Goal: Navigation & Orientation: Find specific page/section

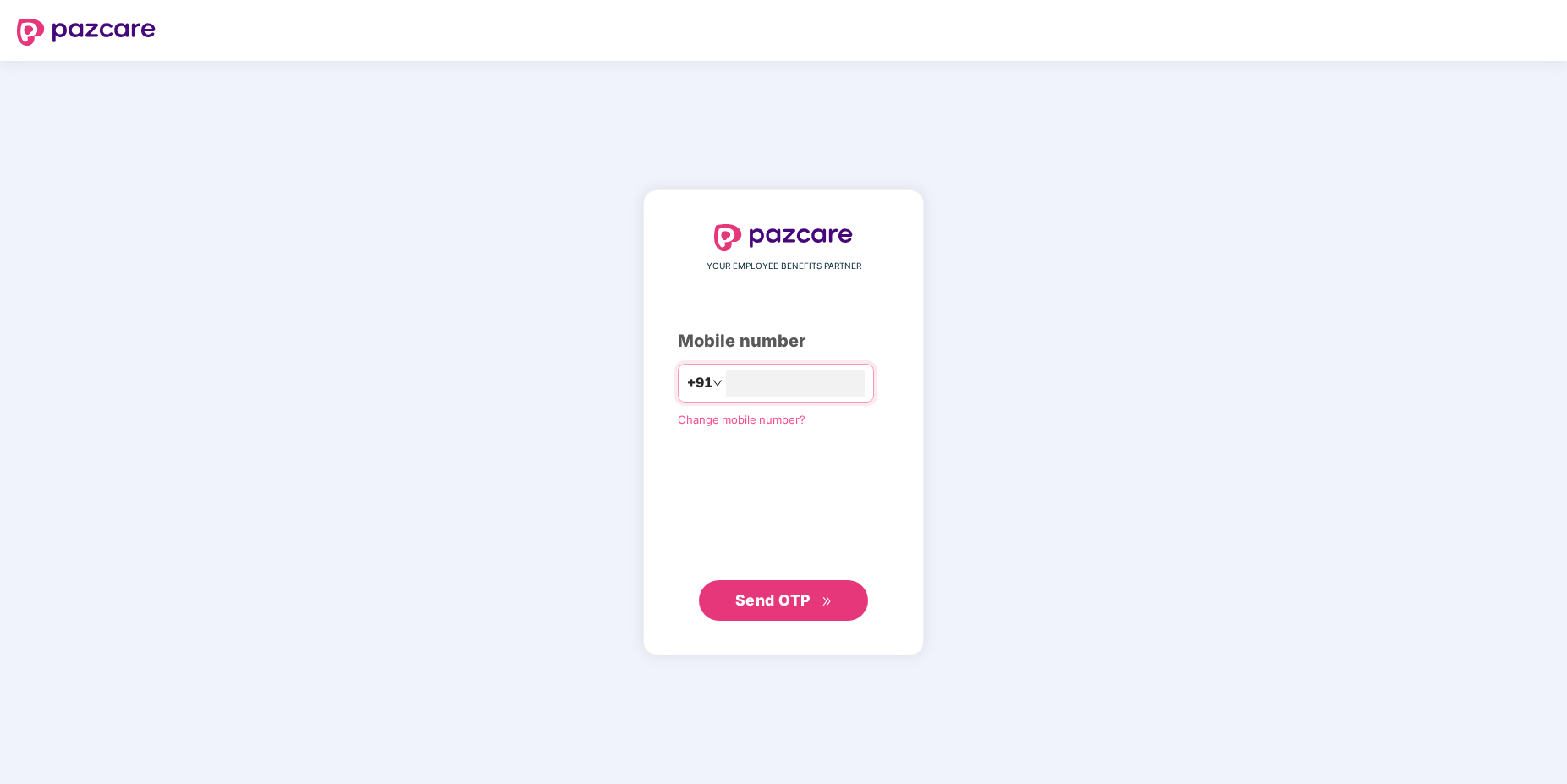
type input "**********"
click at [823, 614] on button "Send OTP" at bounding box center [784, 600] width 170 height 41
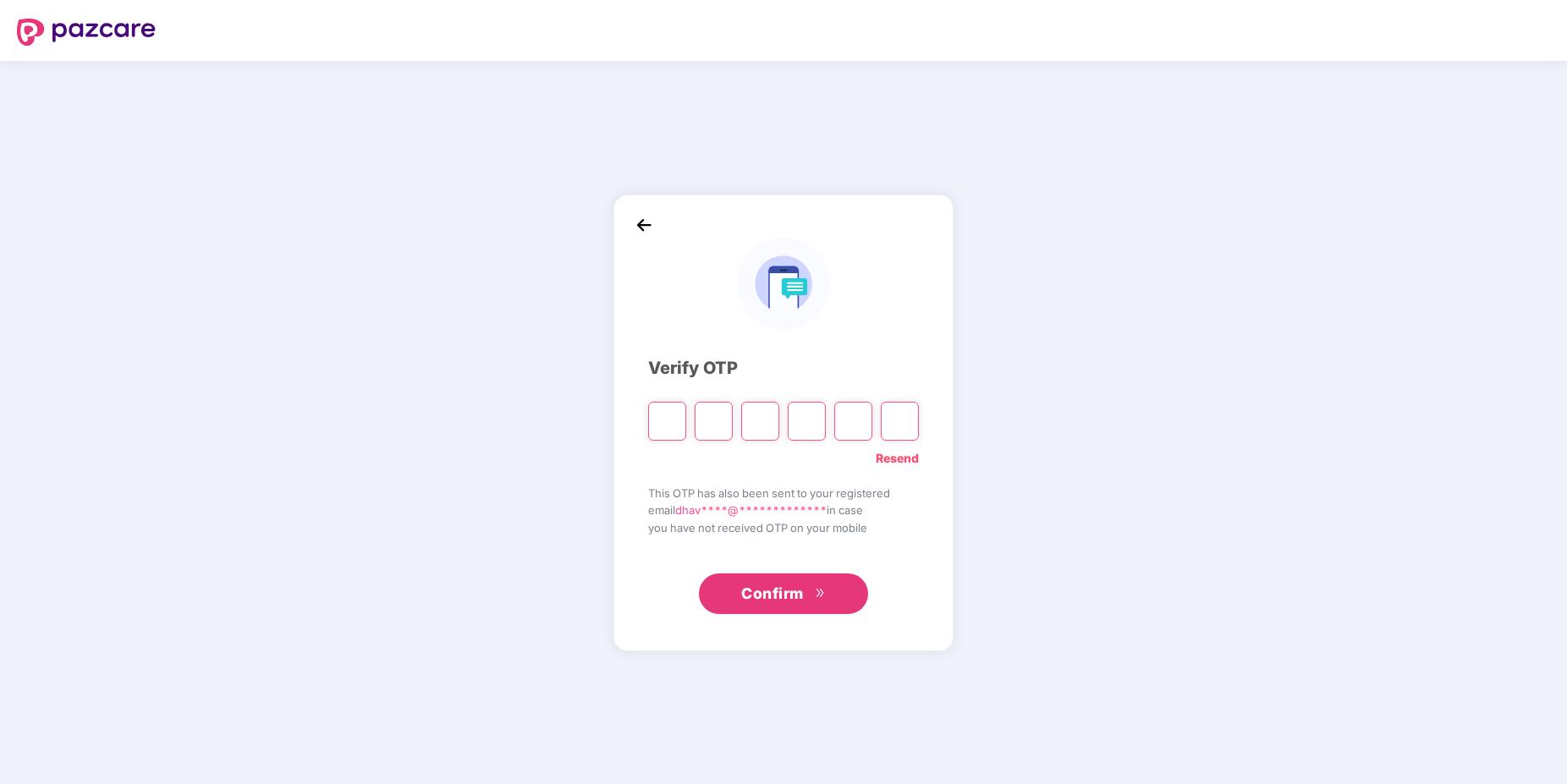
paste input "*"
type input "*"
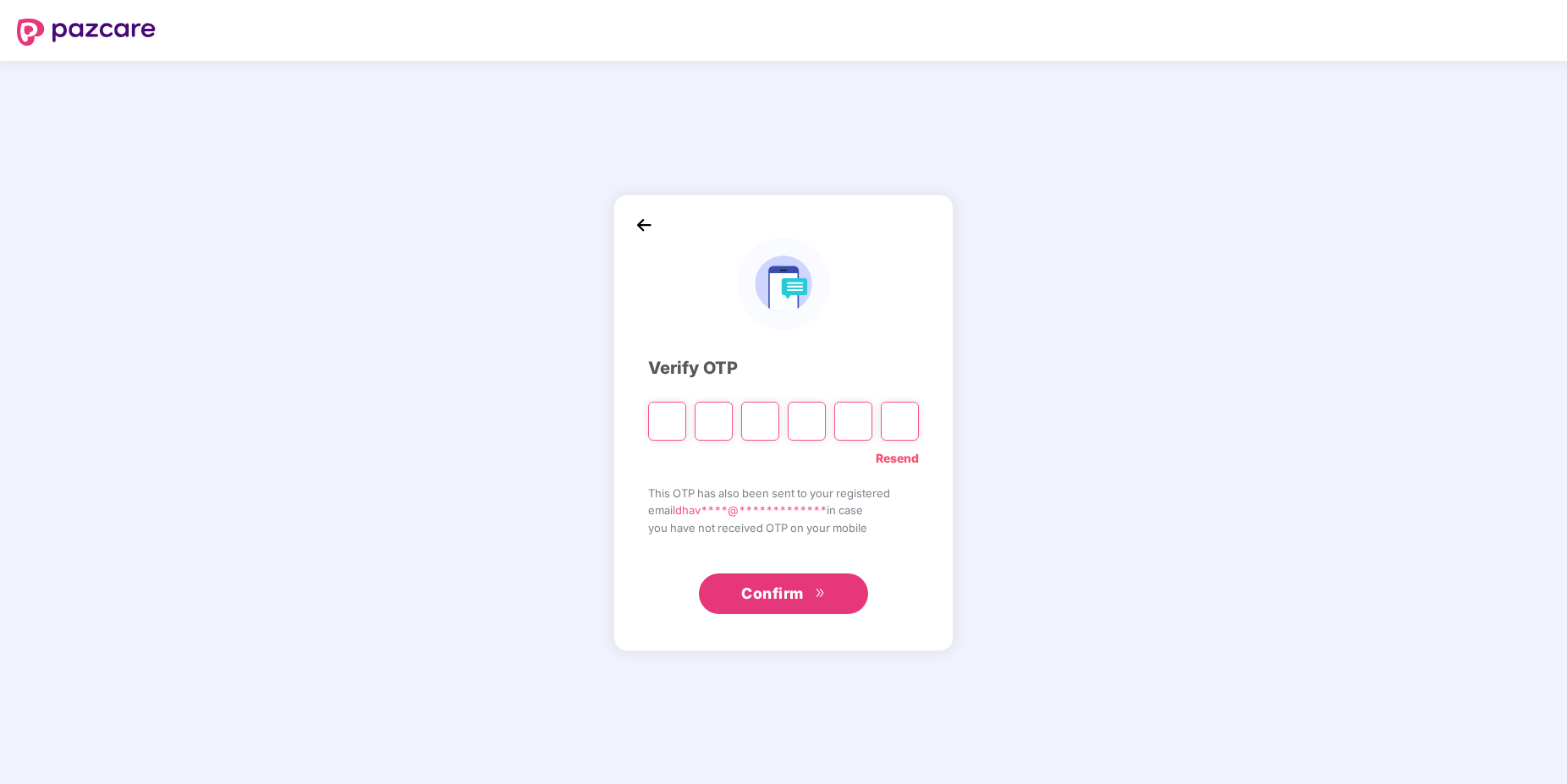
type input "*"
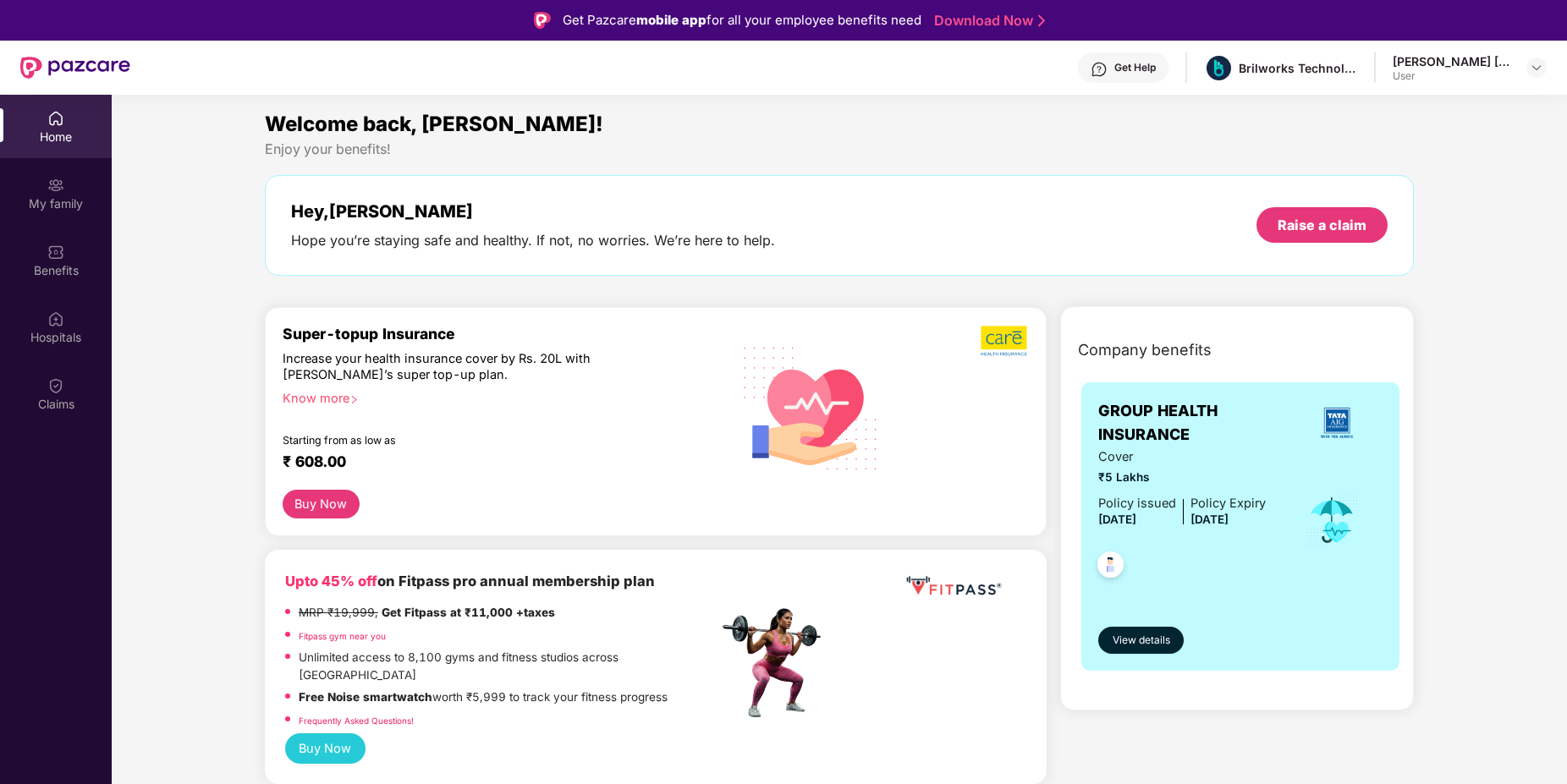
click at [347, 397] on div "Know more" at bounding box center [495, 395] width 426 height 11
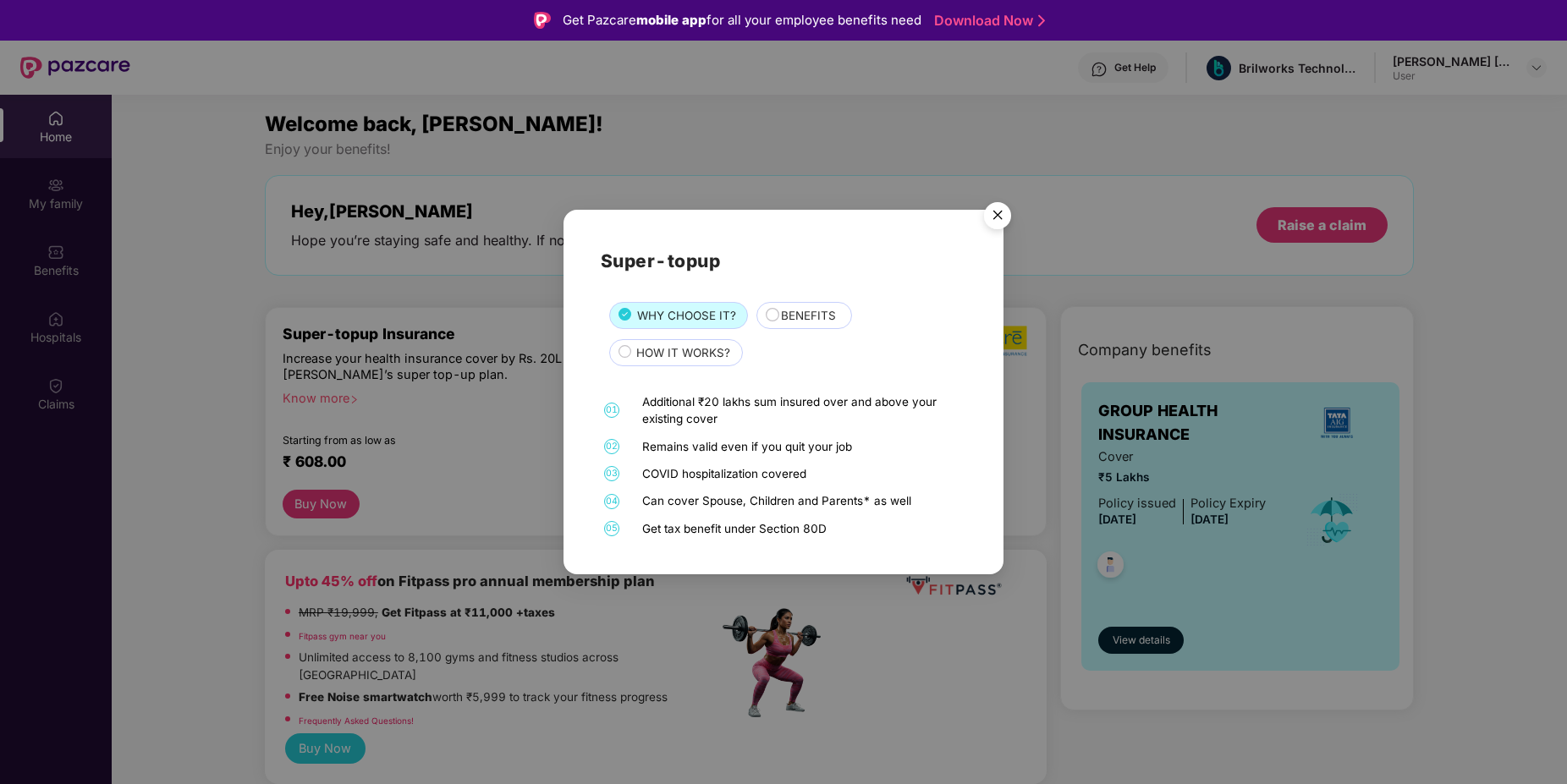
click at [1012, 212] on img "Close" at bounding box center [998, 218] width 48 height 48
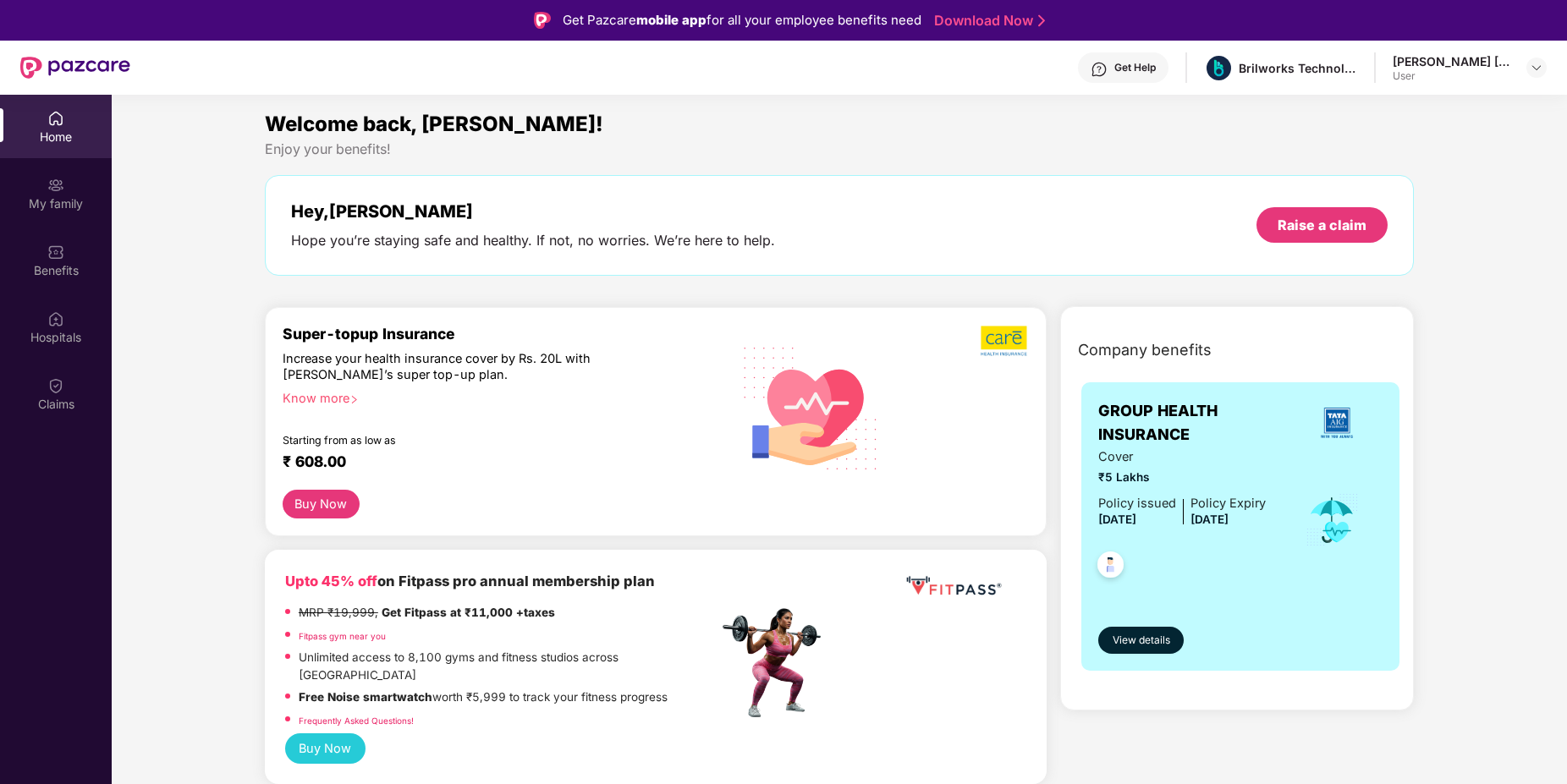
click at [1440, 64] on div "Dhavalkumar Rameshbhai Makwana" at bounding box center [1452, 61] width 118 height 16
click at [1536, 71] on img at bounding box center [1536, 68] width 13 height 13
click at [1271, 113] on div "Welcome back, Dhavalkumar Rameshbhai!" at bounding box center [840, 125] width 1150 height 32
click at [60, 195] on div "My family" at bounding box center [55, 204] width 112 height 17
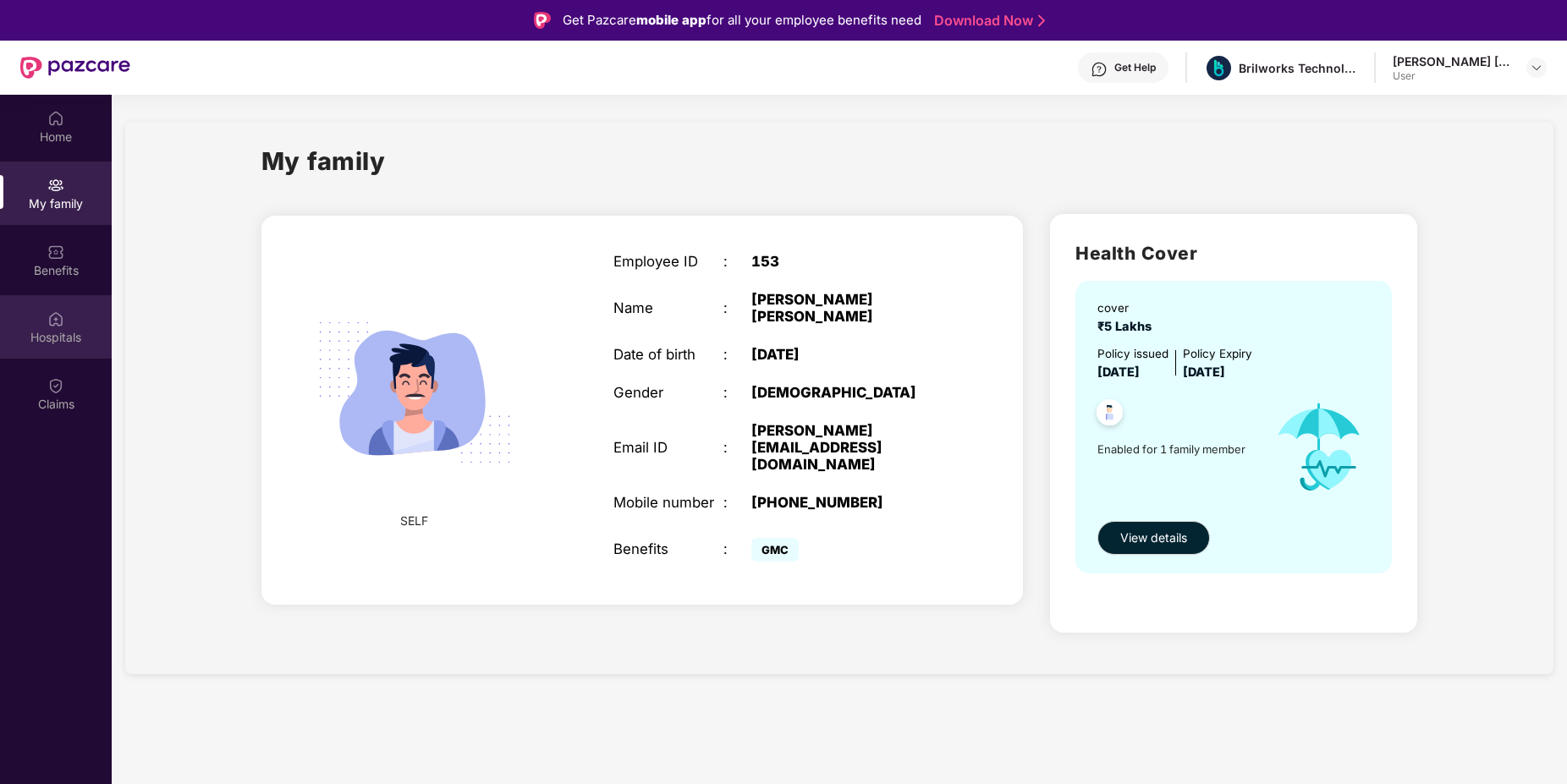
click at [71, 310] on div "Hospitals" at bounding box center [55, 327] width 112 height 64
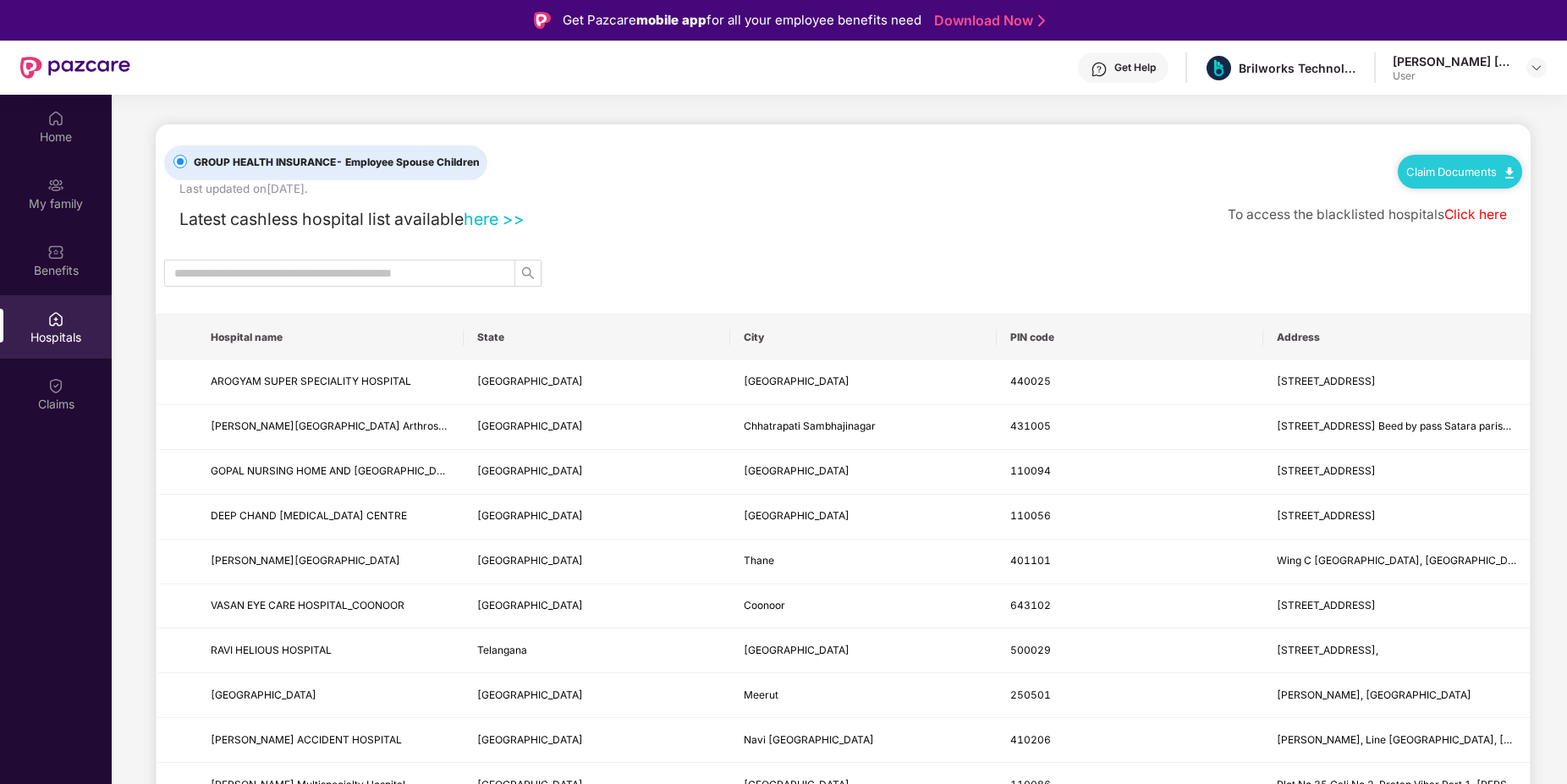
click at [81, 359] on div "Home My family Benefits Hospitals Claims" at bounding box center [55, 261] width 112 height 334
click at [72, 415] on div "Claims" at bounding box center [55, 393] width 112 height 64
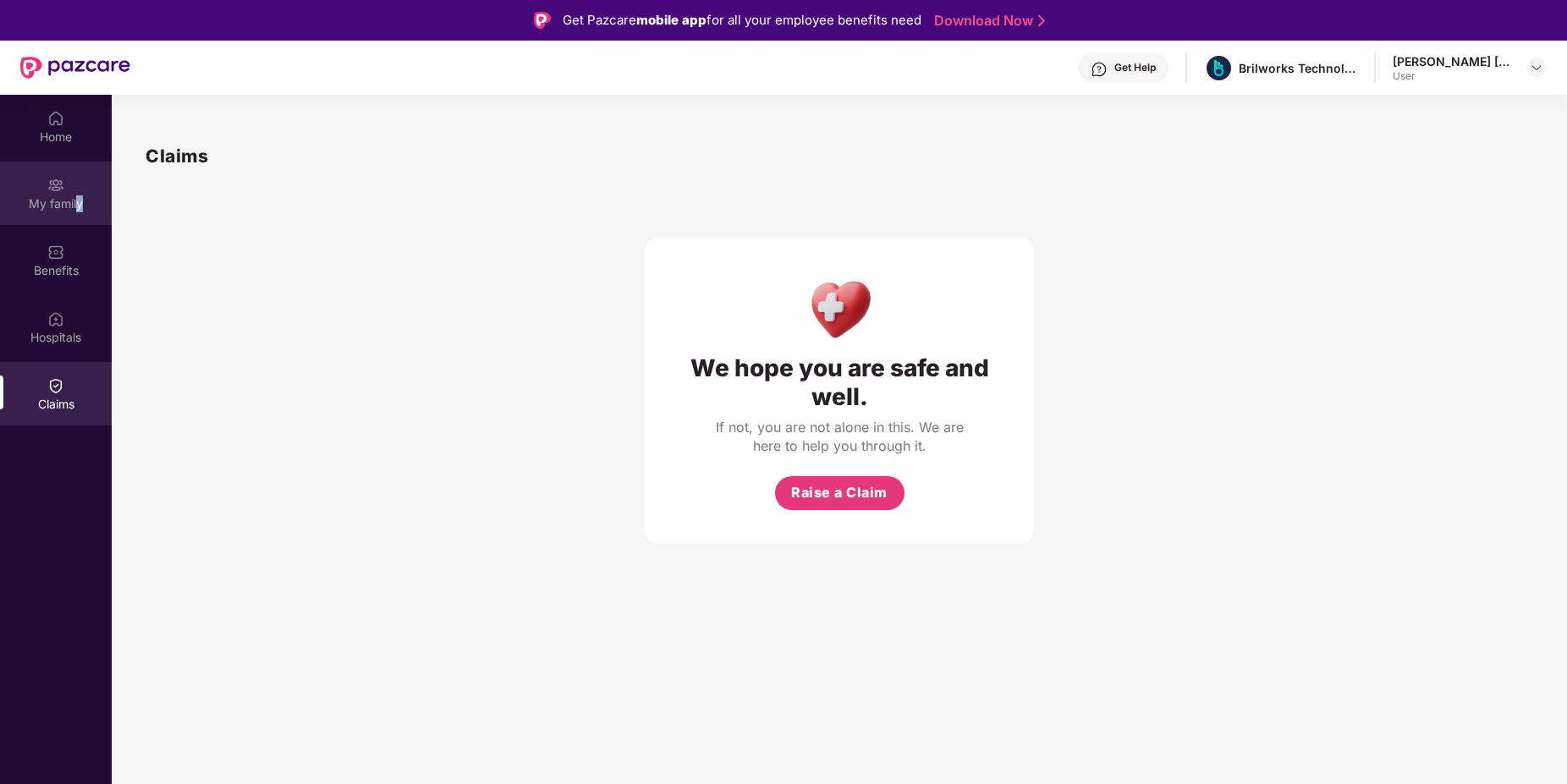
click at [80, 200] on div "My family" at bounding box center [55, 204] width 112 height 17
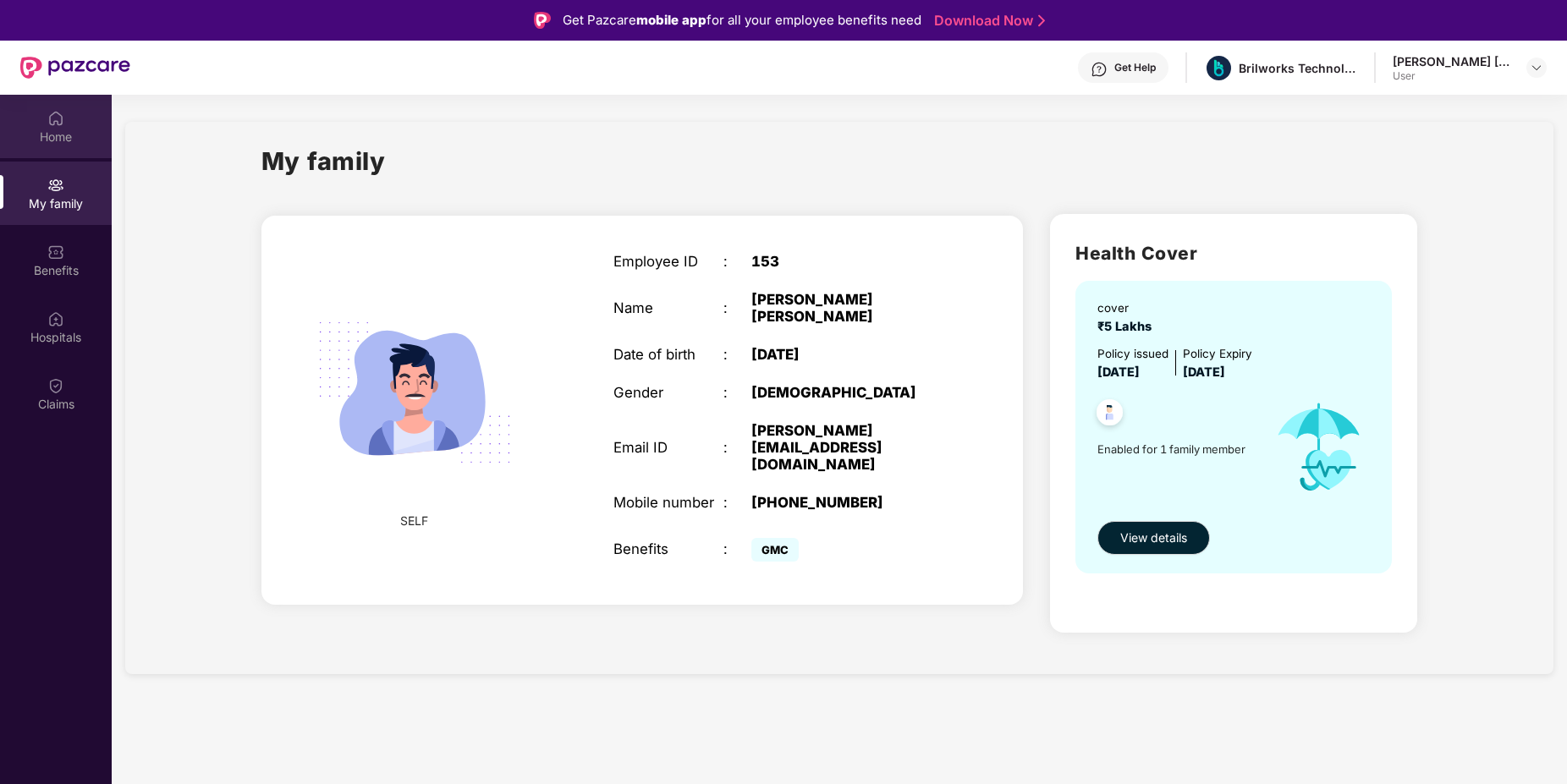
click at [95, 142] on div "Home" at bounding box center [55, 137] width 112 height 17
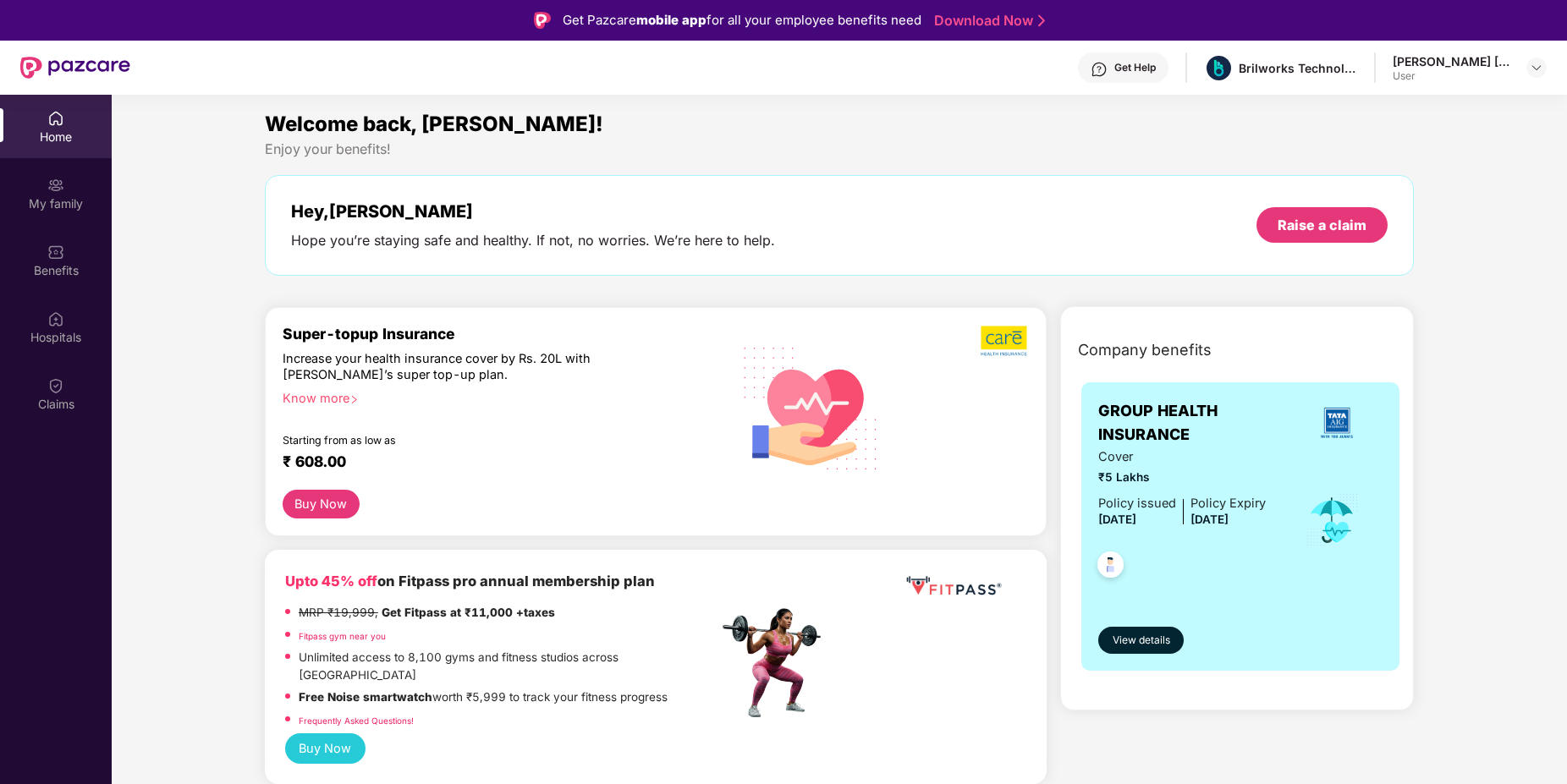
click at [326, 397] on div "Know more" at bounding box center [495, 395] width 426 height 11
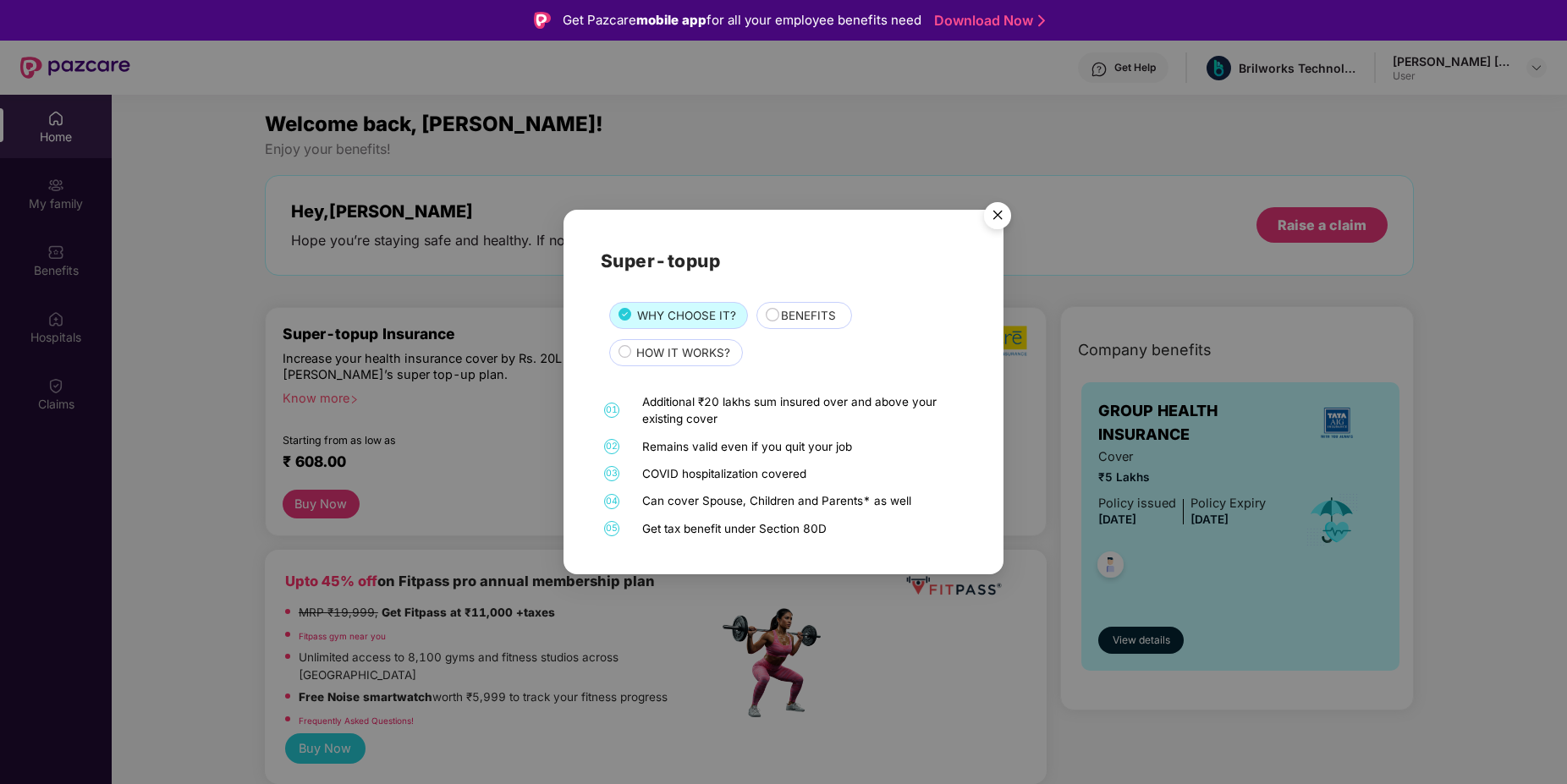
click at [385, 425] on div "Super-topup WHY CHOOSE IT? BENEFITS HOW IT WORKS? 01 Additional ₹20 lakhs sum i…" at bounding box center [784, 392] width 1567 height 784
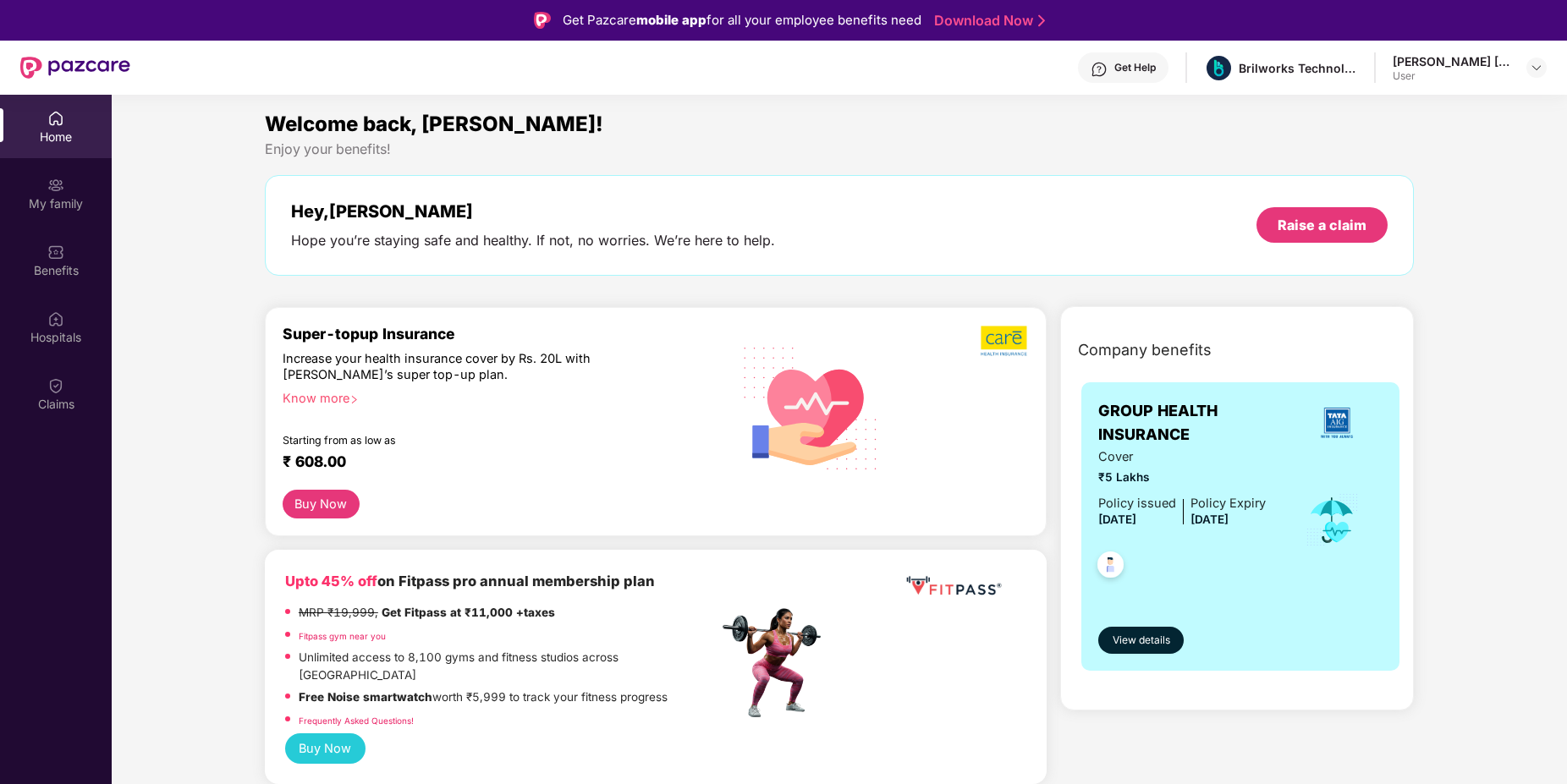
click at [314, 515] on button "Buy Now" at bounding box center [320, 504] width 77 height 29
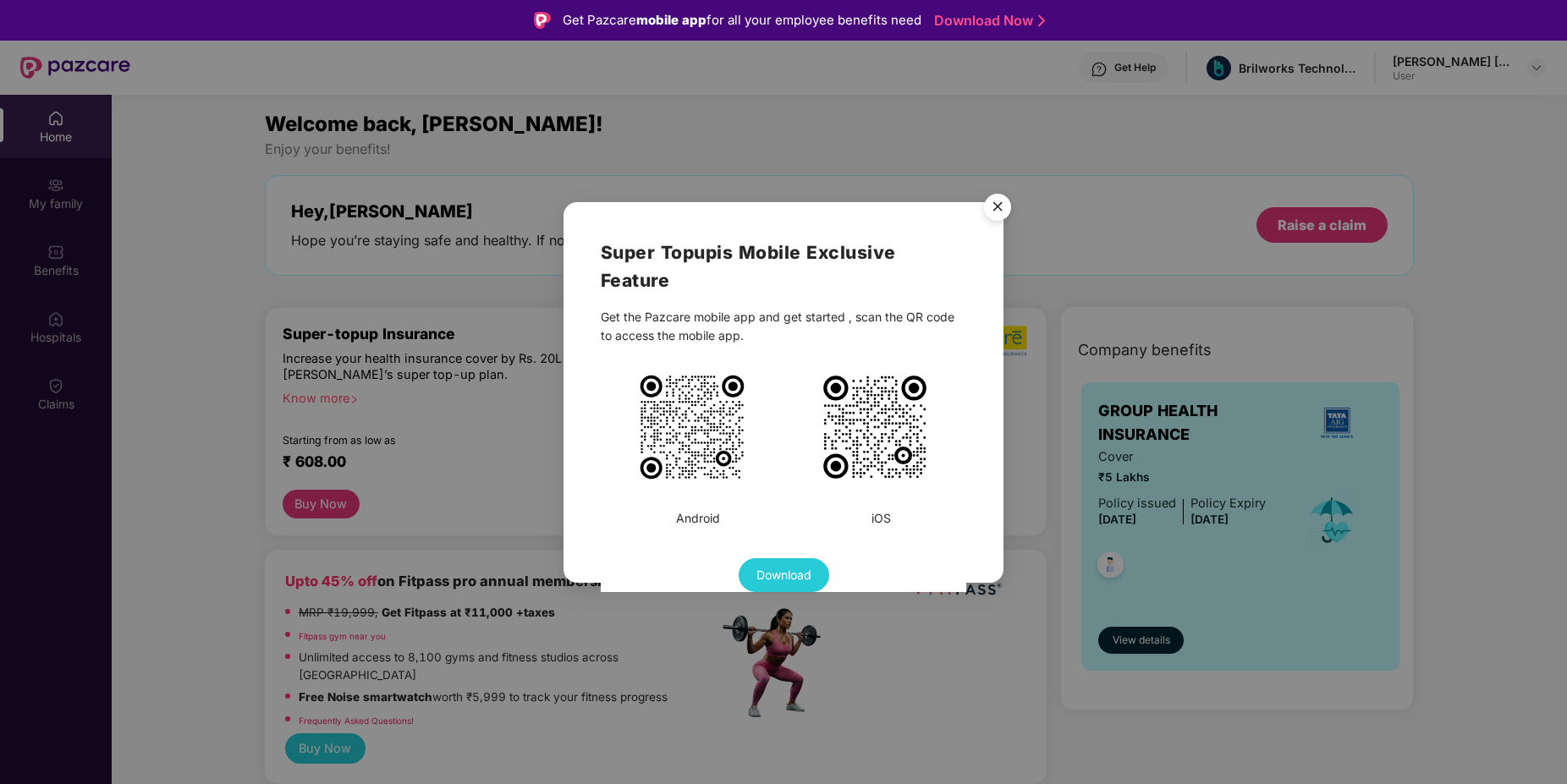
scroll to position [94, 0]
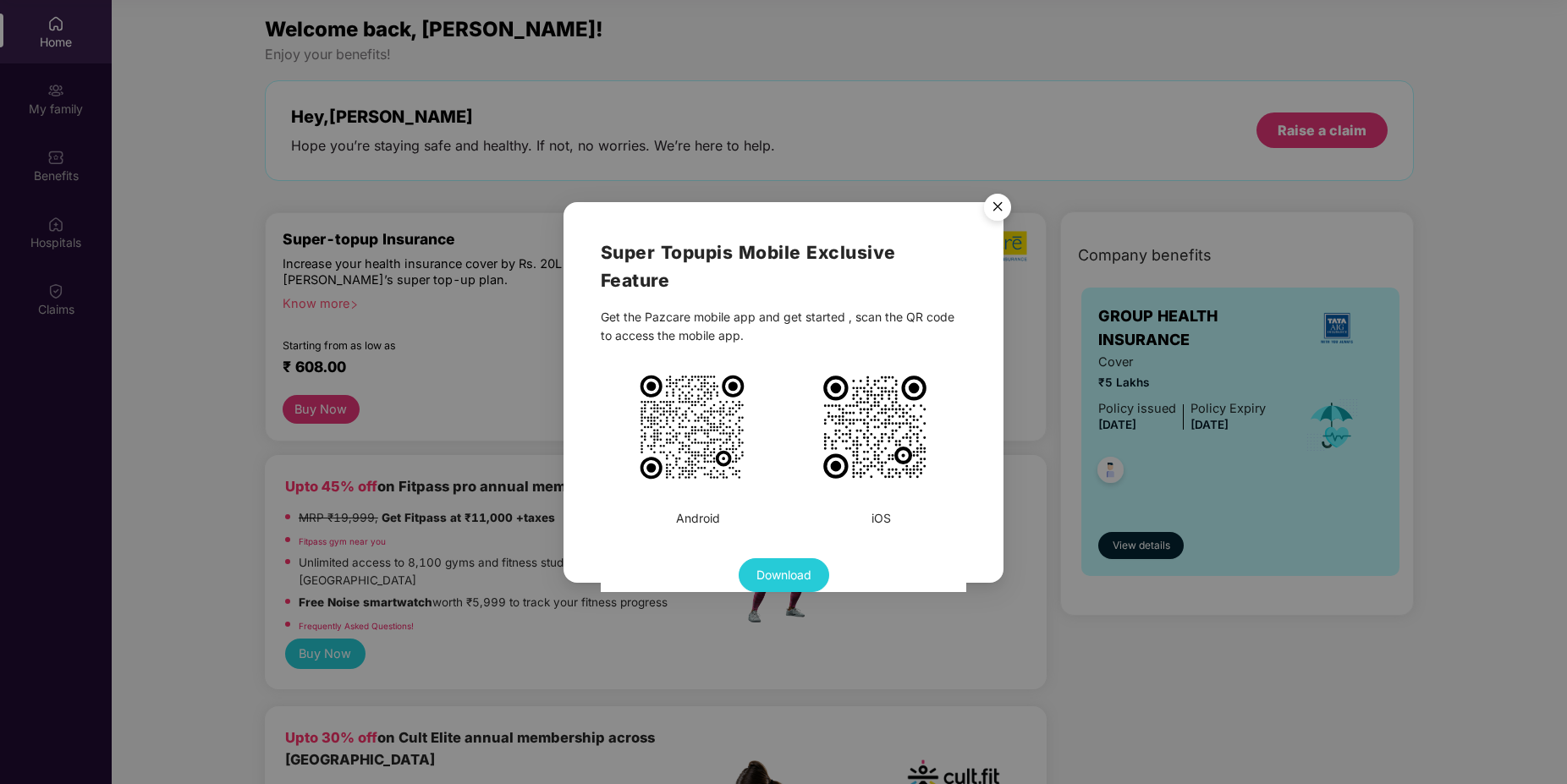
click at [991, 203] on img "Close" at bounding box center [998, 210] width 48 height 48
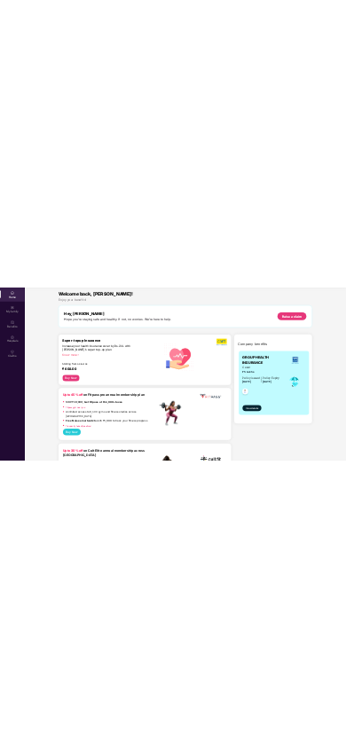
scroll to position [0, 0]
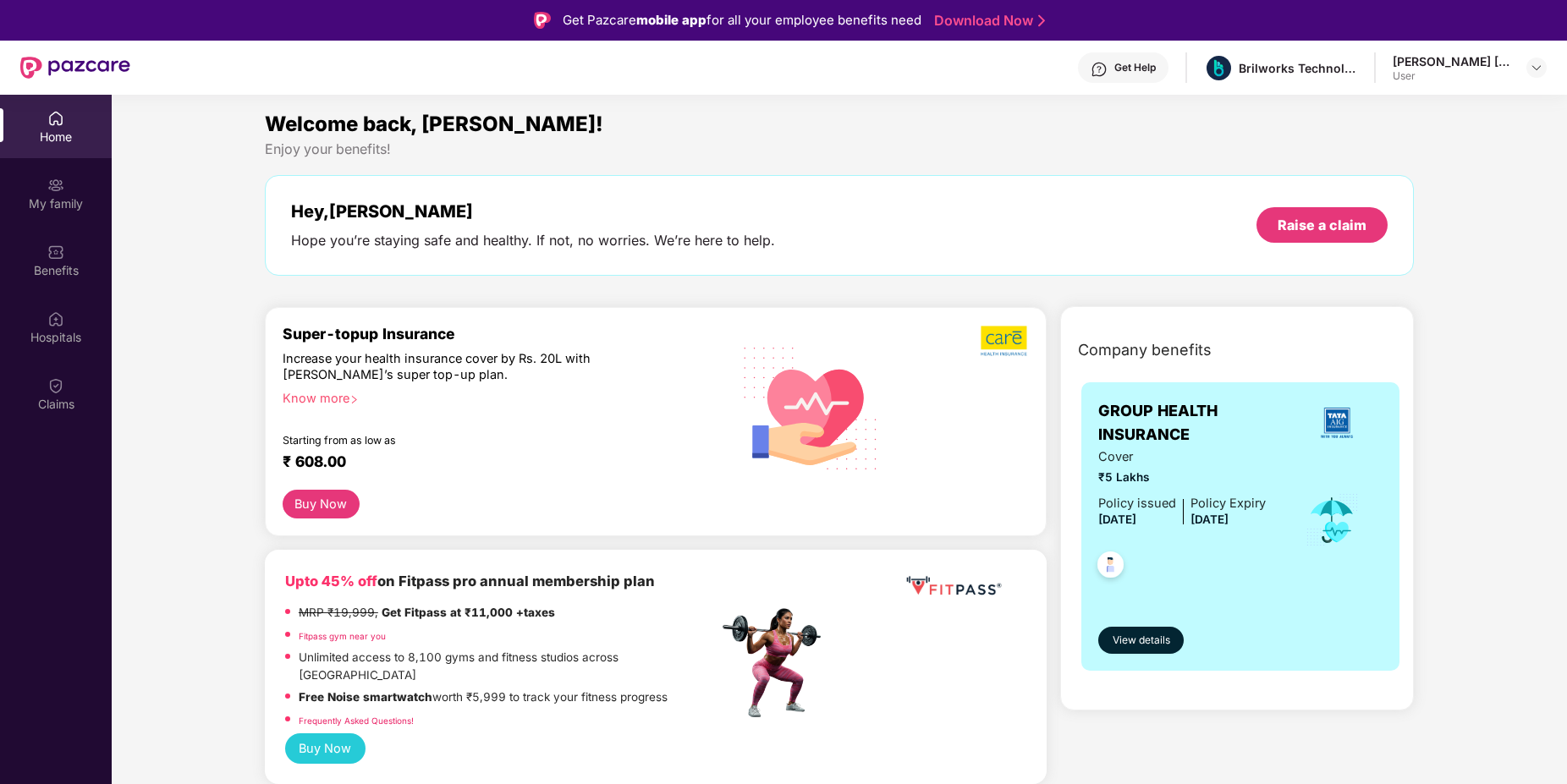
drag, startPoint x: 564, startPoint y: 422, endPoint x: 669, endPoint y: 395, distance: 108.4
click at [669, 395] on div "Super-topup Insurance Increase your health insurance cover by Rs. 20L with PazC…" at bounding box center [499, 408] width 436 height 166
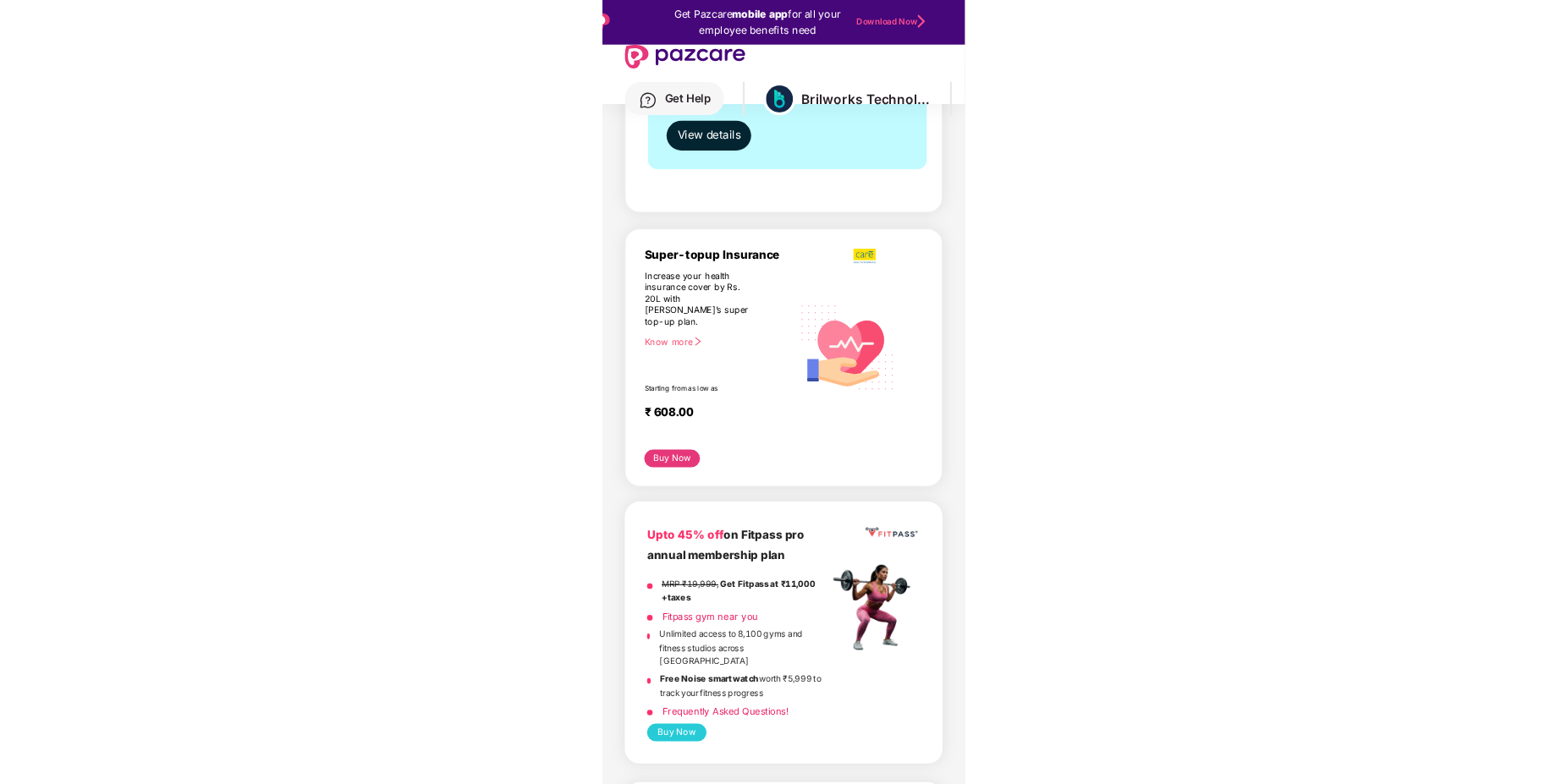
scroll to position [621, 0]
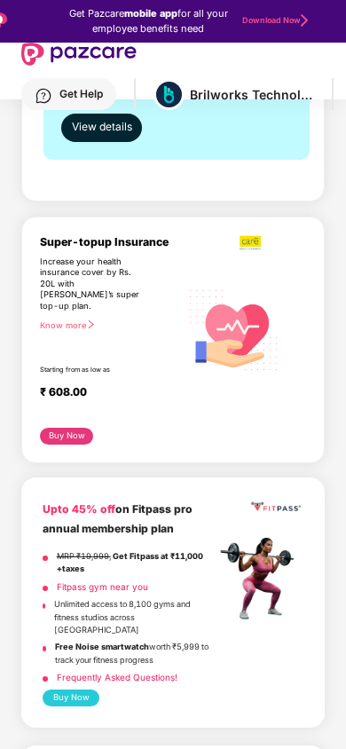
click at [52, 445] on button "Buy Now" at bounding box center [66, 436] width 53 height 17
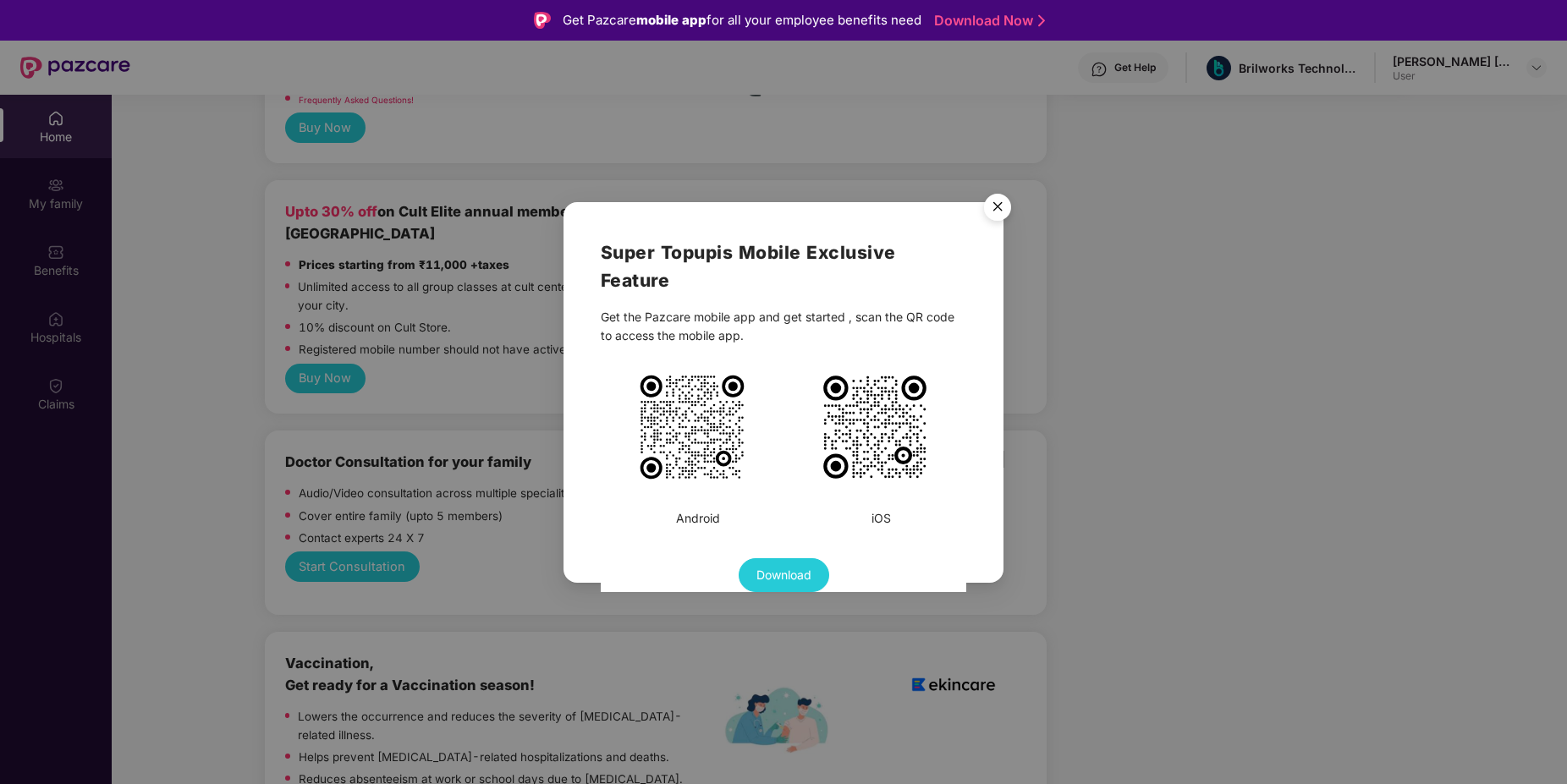
click at [994, 204] on img "Close" at bounding box center [998, 210] width 48 height 48
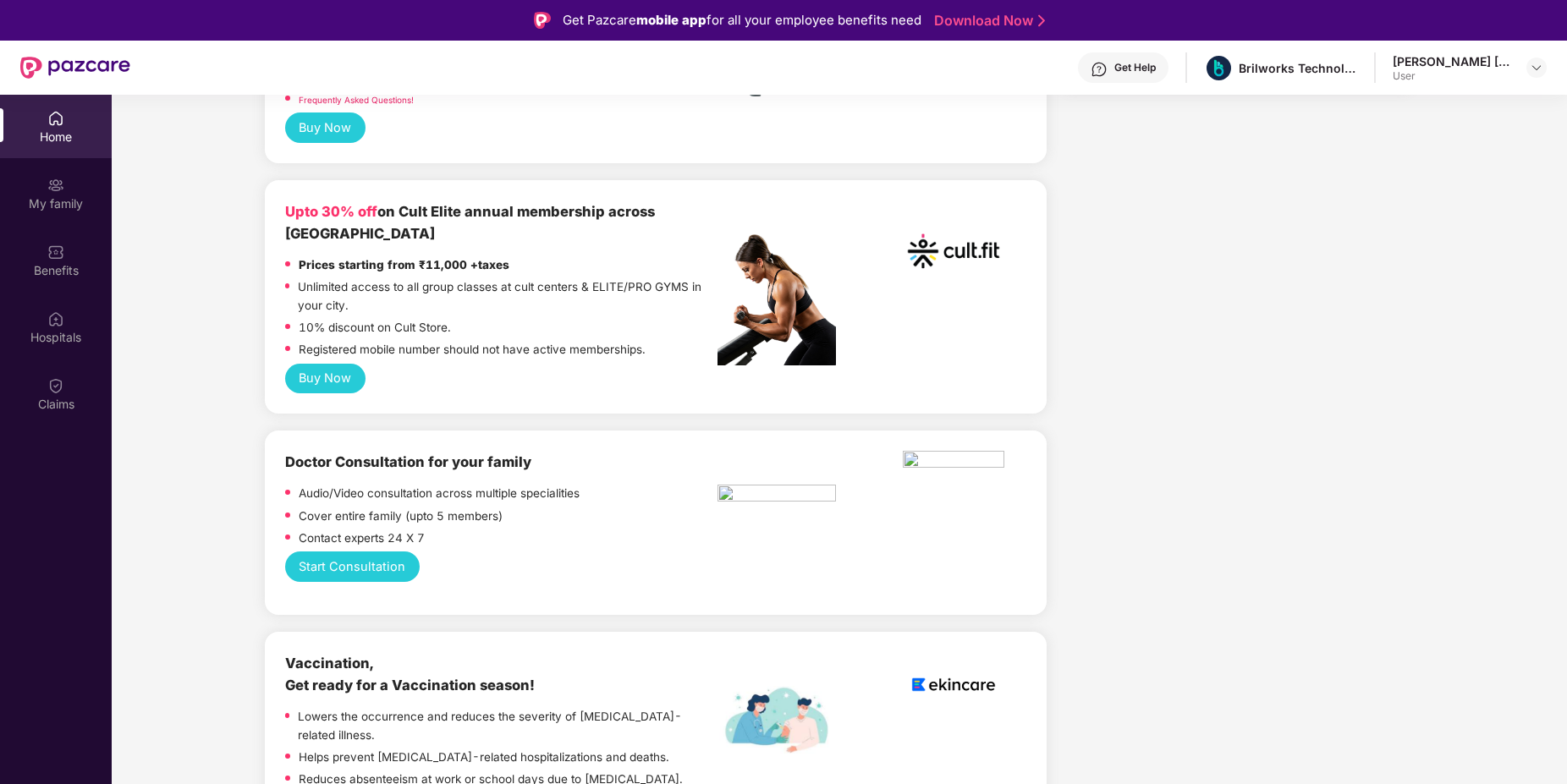
scroll to position [0, 0]
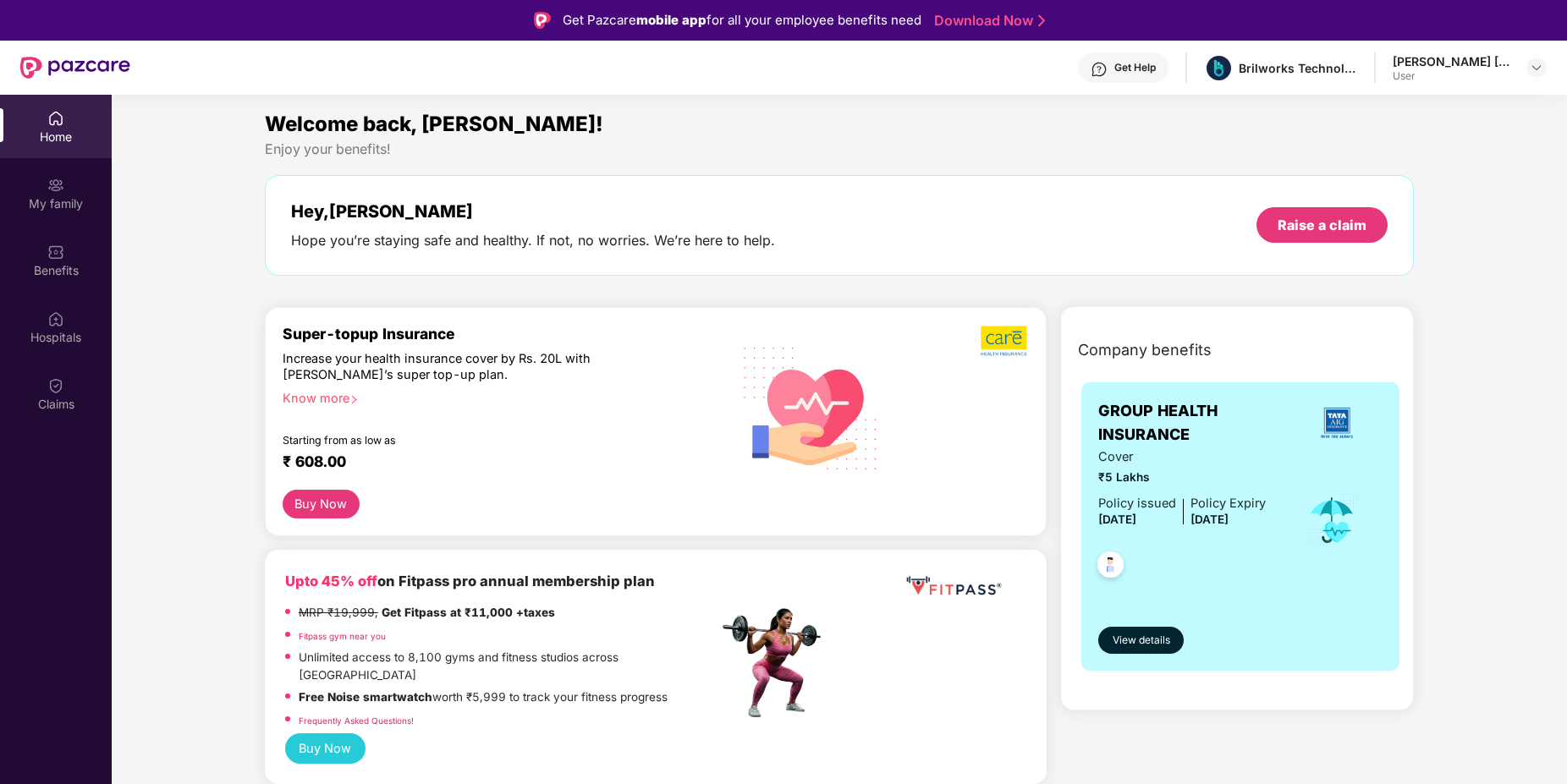
click at [317, 513] on button "Buy Now" at bounding box center [320, 504] width 77 height 29
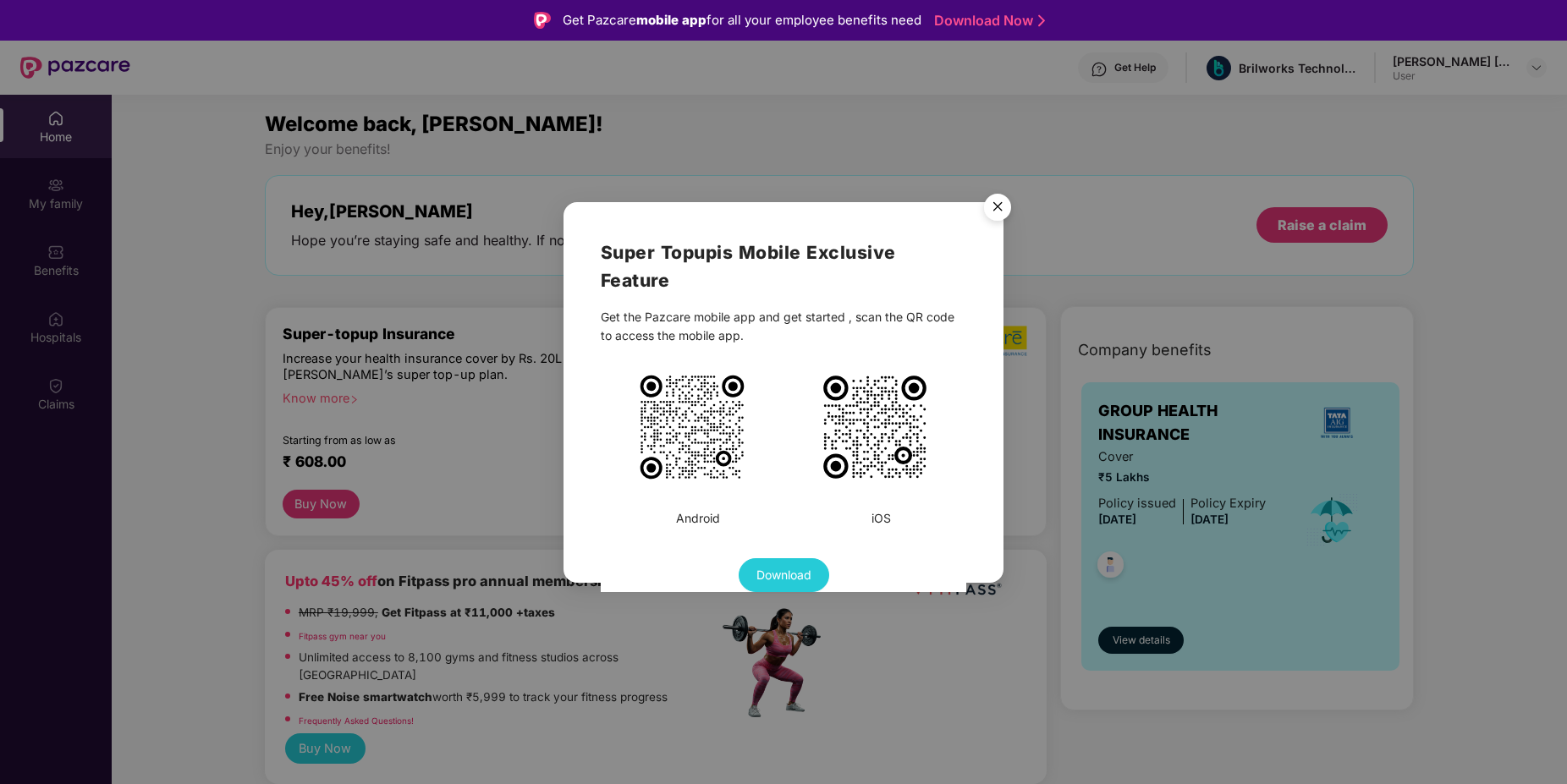
click at [998, 214] on img "Close" at bounding box center [998, 210] width 48 height 48
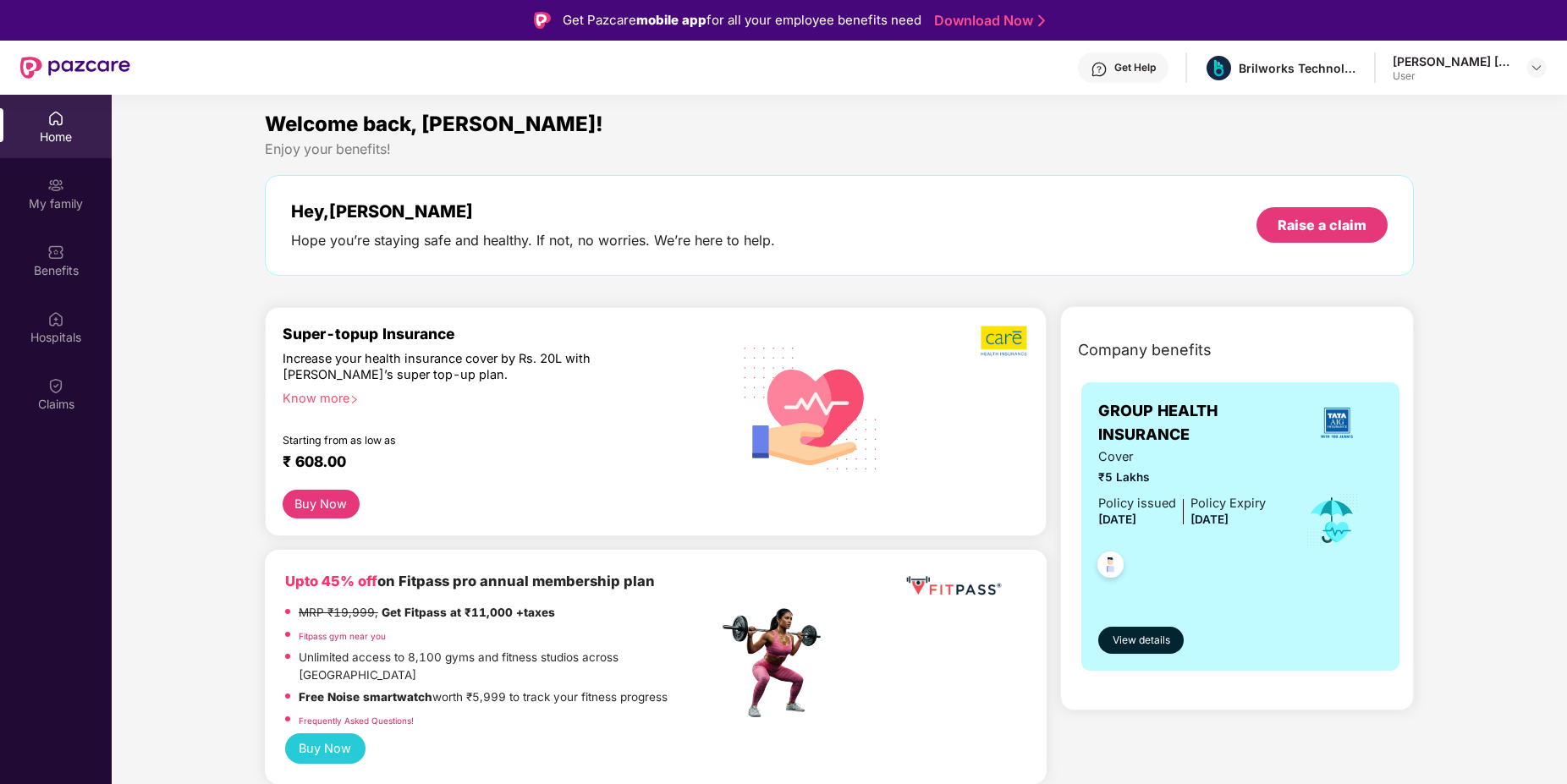
click at [483, 661] on p "Unlimited access to 8,100 gyms and fitness studios across India" at bounding box center [507, 667] width 418 height 36
click at [1144, 644] on span "View details" at bounding box center [1141, 640] width 57 height 16
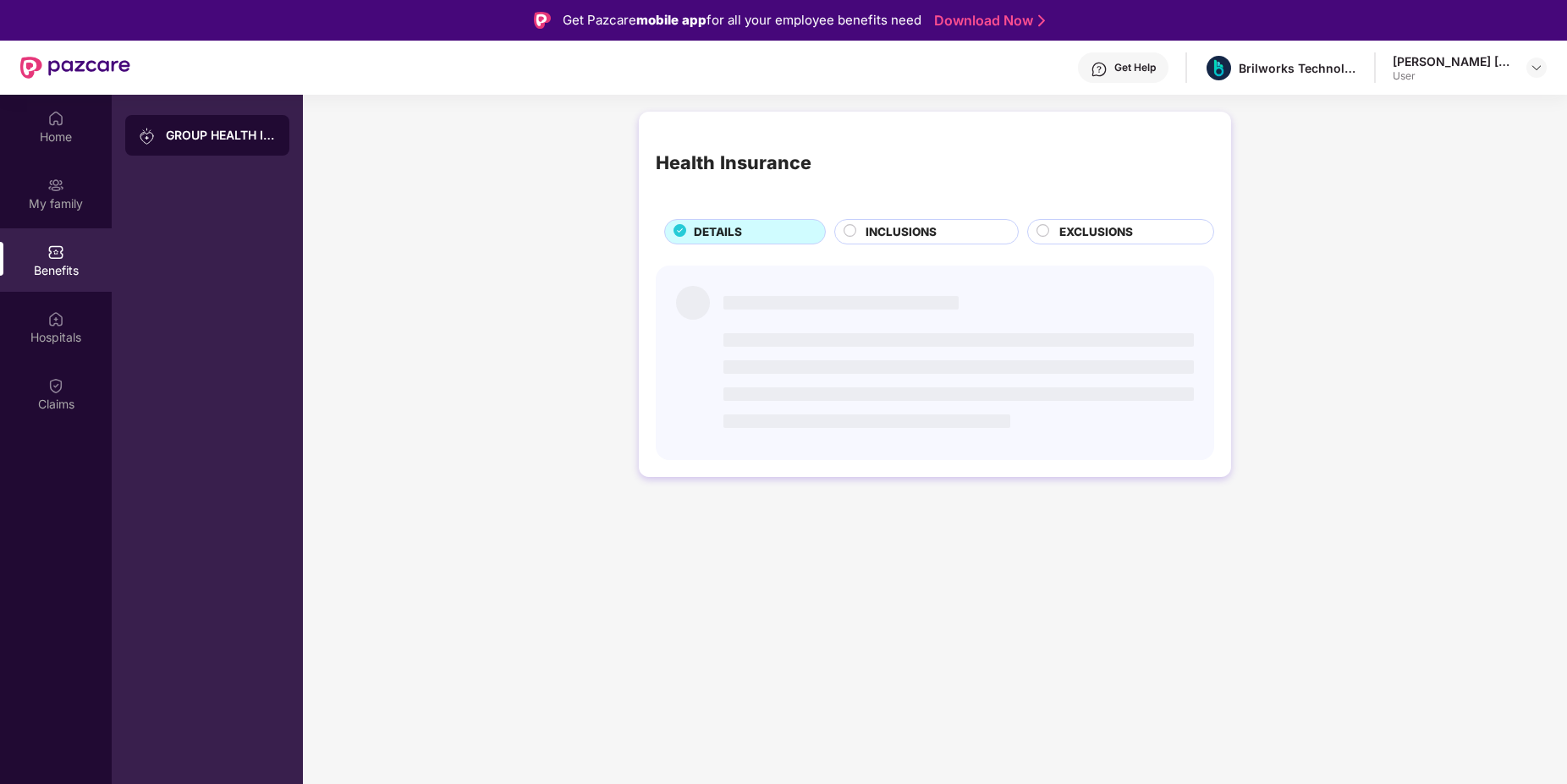
scroll to position [6, 0]
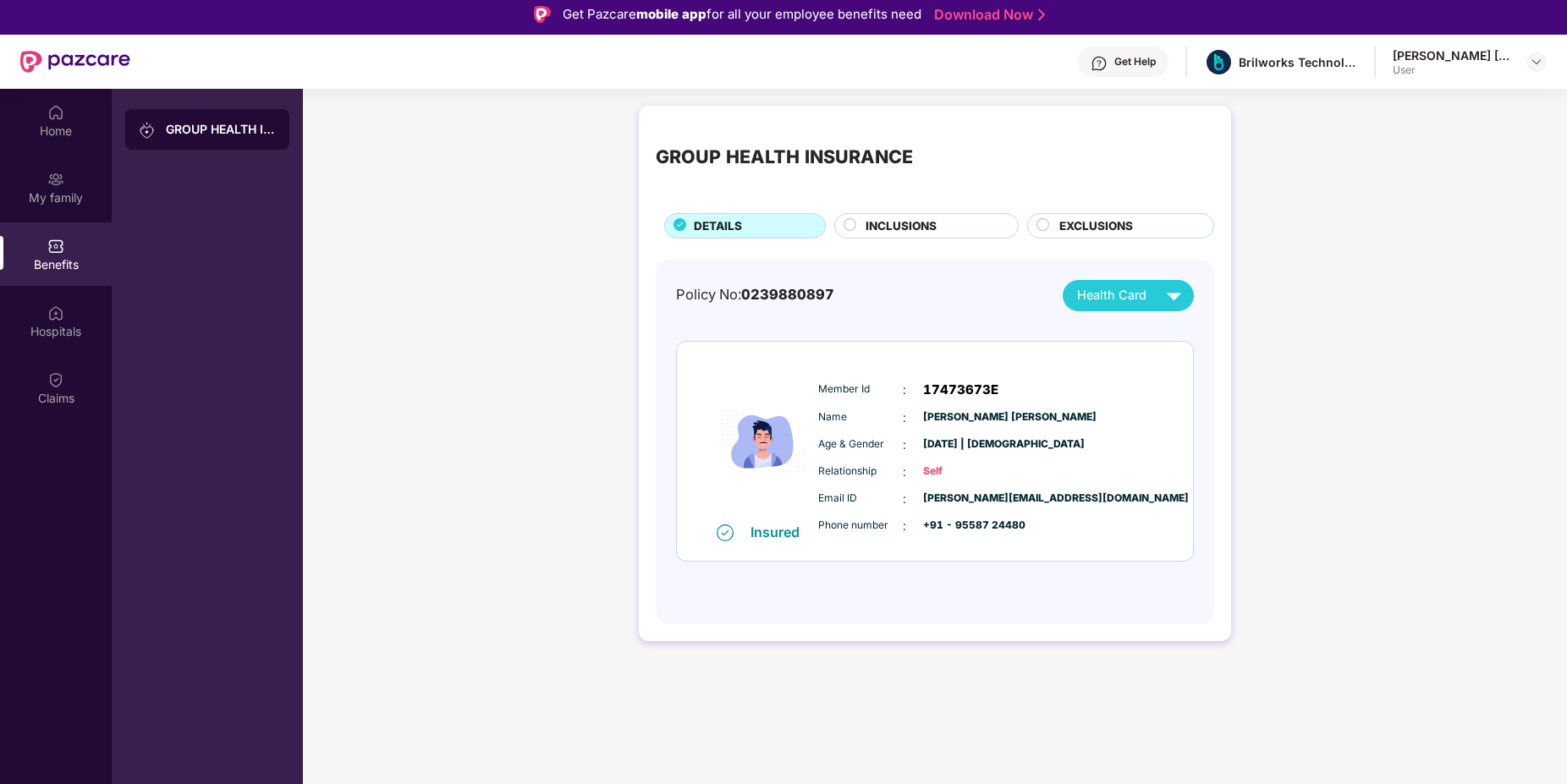
click at [979, 426] on div "Name : Dhavalkumar Rameshbhai Makwana" at bounding box center [986, 418] width 336 height 19
drag, startPoint x: 979, startPoint y: 426, endPoint x: 955, endPoint y: 417, distance: 25.6
click at [955, 417] on div "Name : Dhavalkumar Rameshbhai Makwana" at bounding box center [986, 418] width 336 height 19
click at [955, 417] on span "Dhavalkumar Rameshbhai Makwana" at bounding box center [966, 417] width 85 height 16
click at [932, 233] on span "INCLUSIONS" at bounding box center [901, 226] width 71 height 18
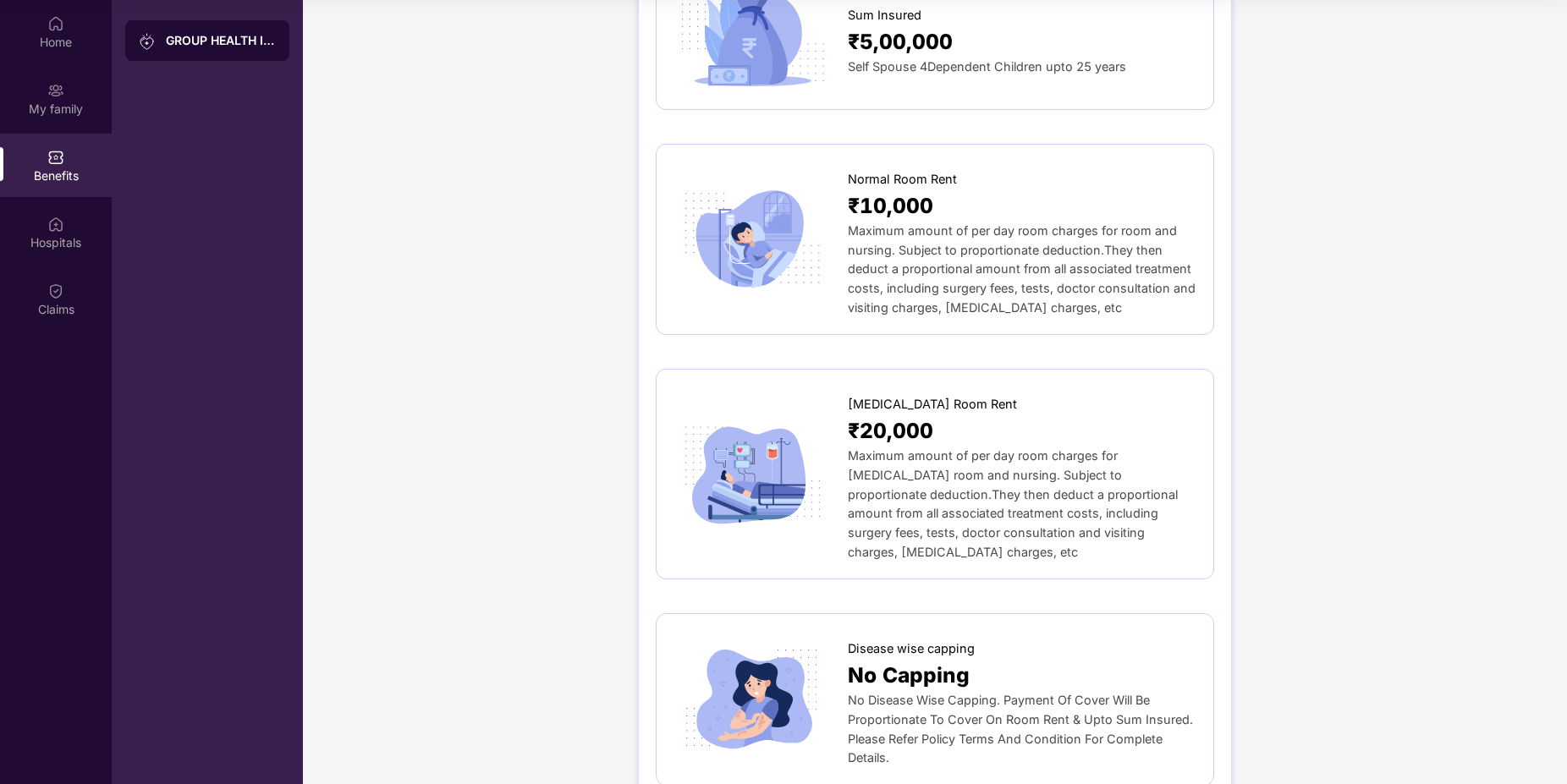
scroll to position [0, 0]
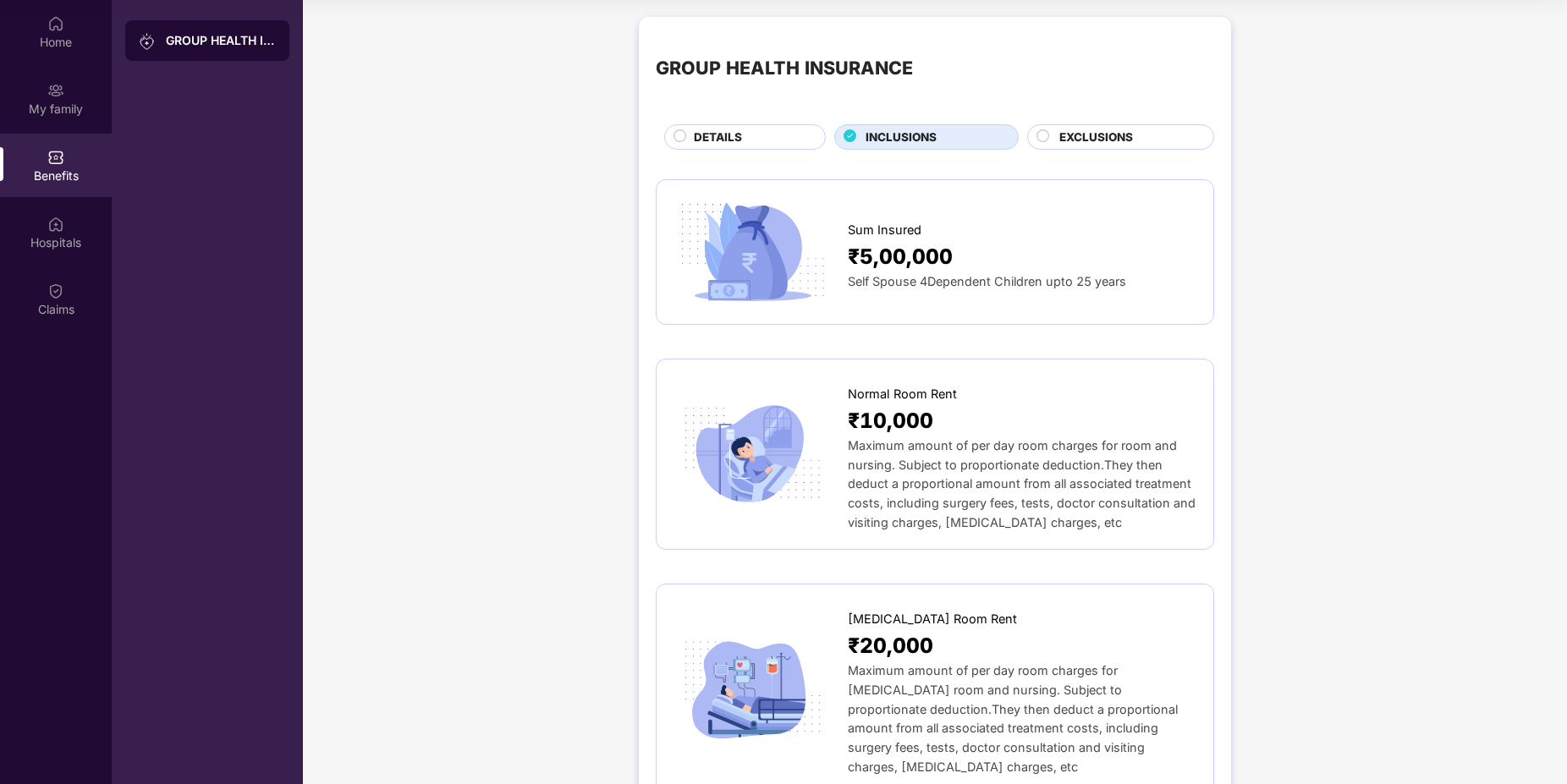
click at [1096, 148] on div "EXCLUSIONS" at bounding box center [1129, 138] width 154 height 20
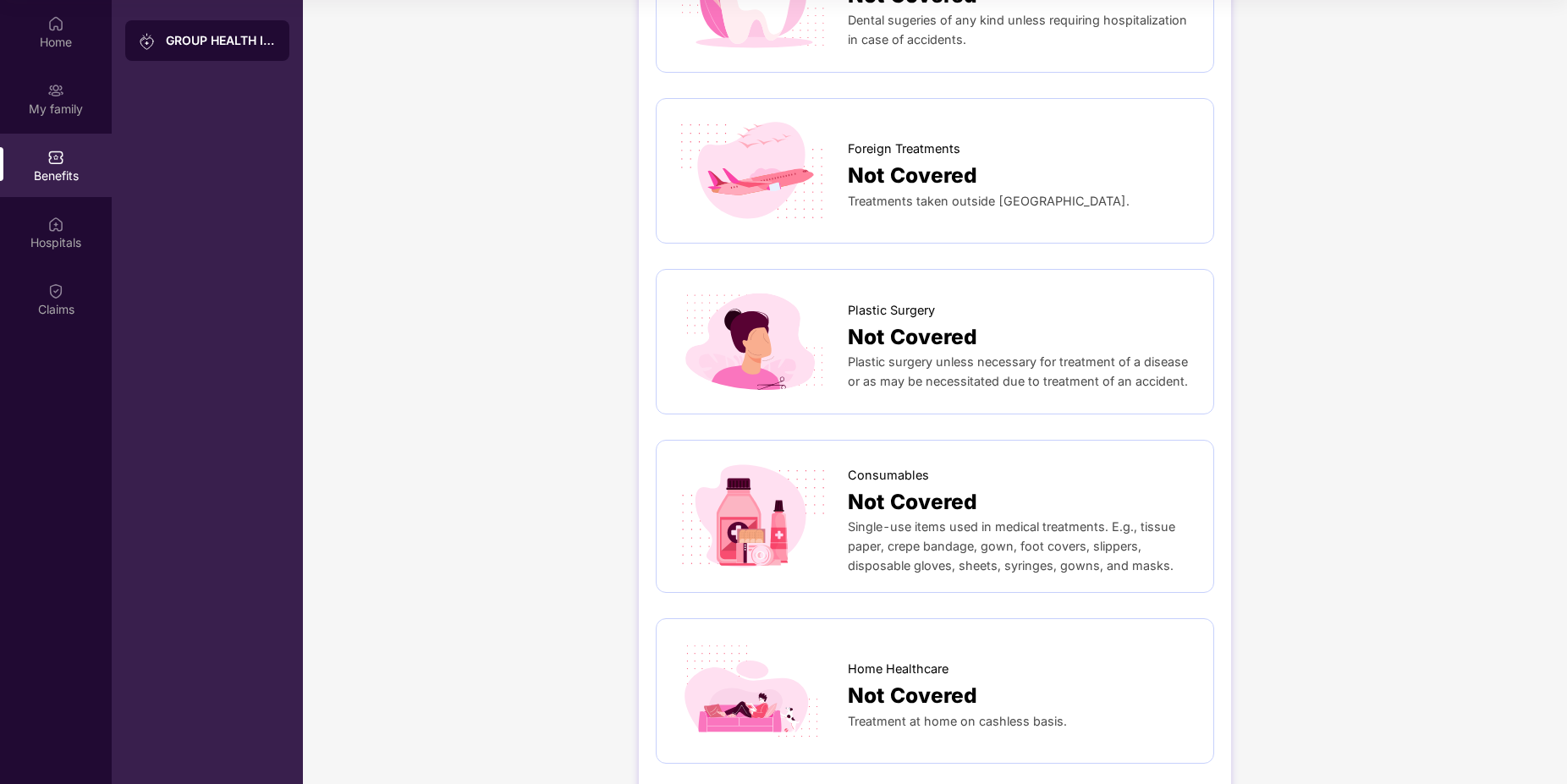
scroll to position [812, 0]
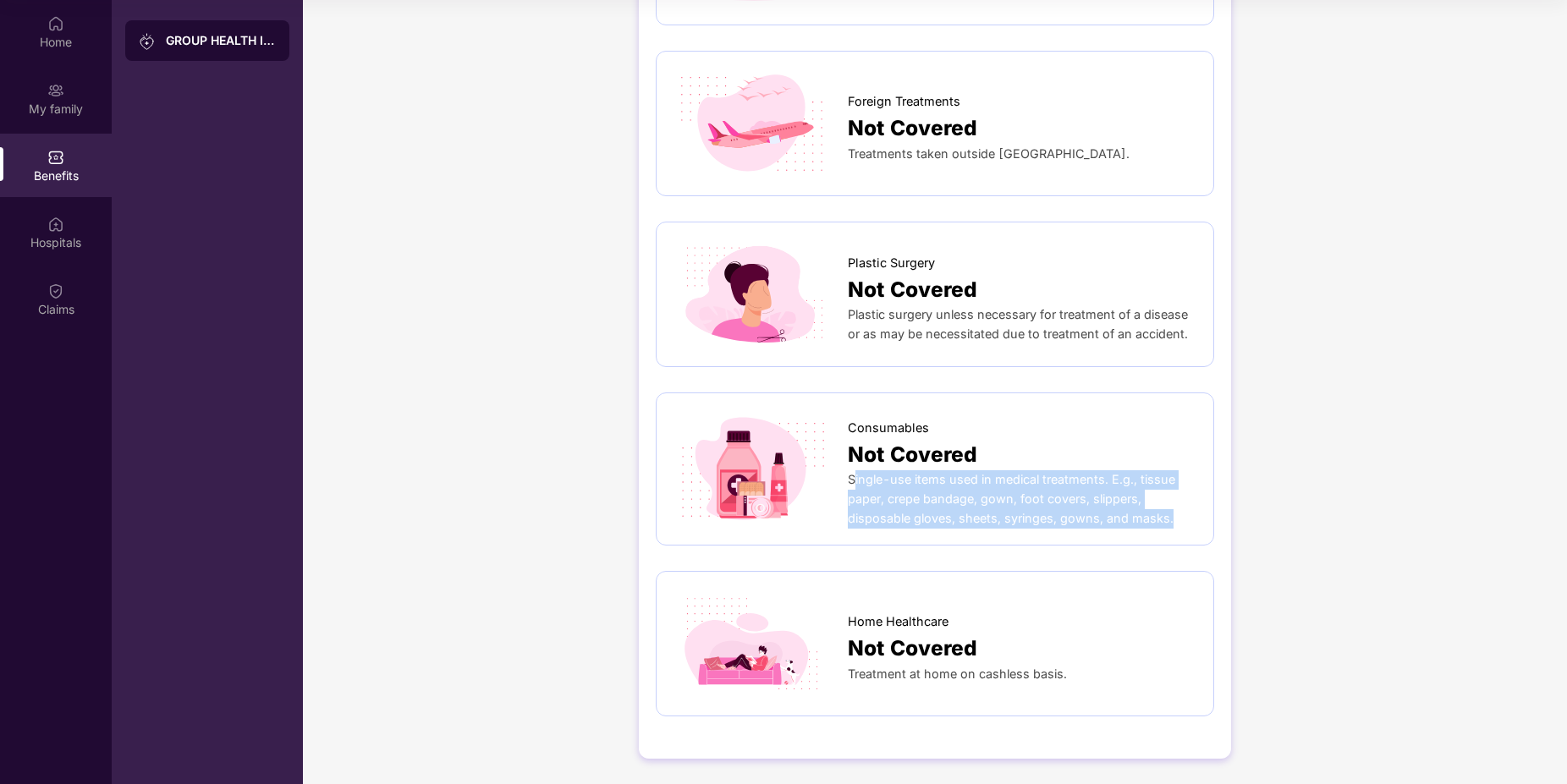
drag, startPoint x: 1154, startPoint y: 528, endPoint x: 852, endPoint y: 471, distance: 307.3
click at [852, 471] on div "Consumables Not Covered Single-use items used in medical treatments. E.g., tiss…" at bounding box center [935, 469] width 559 height 153
click at [852, 471] on div "Single-use items used in medical treatments. E.g., tissue paper, crepe bandage,…" at bounding box center [1022, 499] width 349 height 57
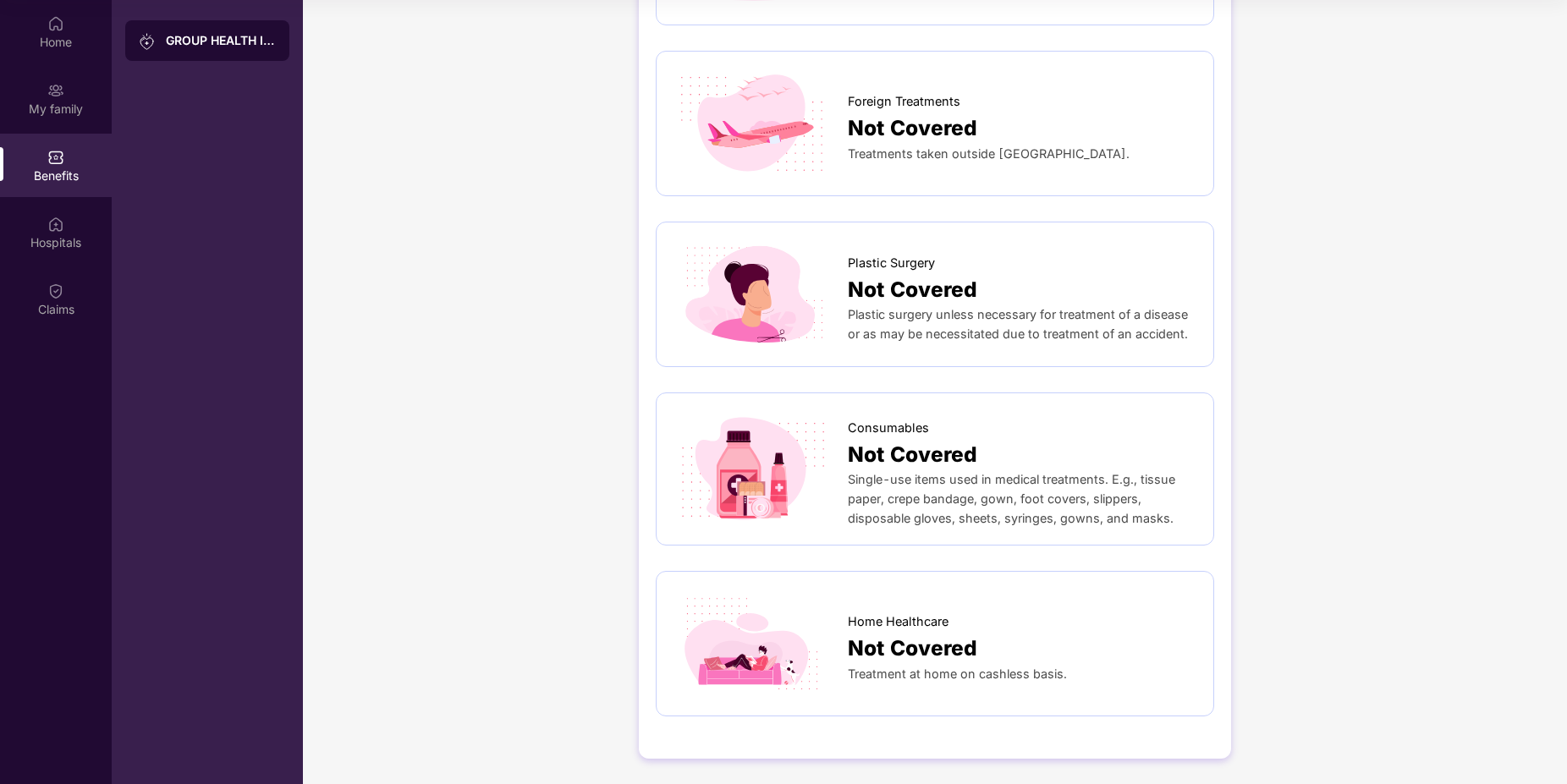
click at [852, 471] on div "Single-use items used in medical treatments. E.g., tissue paper, crepe bandage,…" at bounding box center [1022, 499] width 349 height 57
drag, startPoint x: 852, startPoint y: 458, endPoint x: 852, endPoint y: 424, distance: 34.0
click at [852, 426] on div "Consumables Not Covered Single-use items used in medical treatments. E.g., tiss…" at bounding box center [1022, 469] width 349 height 117
click at [851, 424] on span "Consumables" at bounding box center [887, 428] width 81 height 19
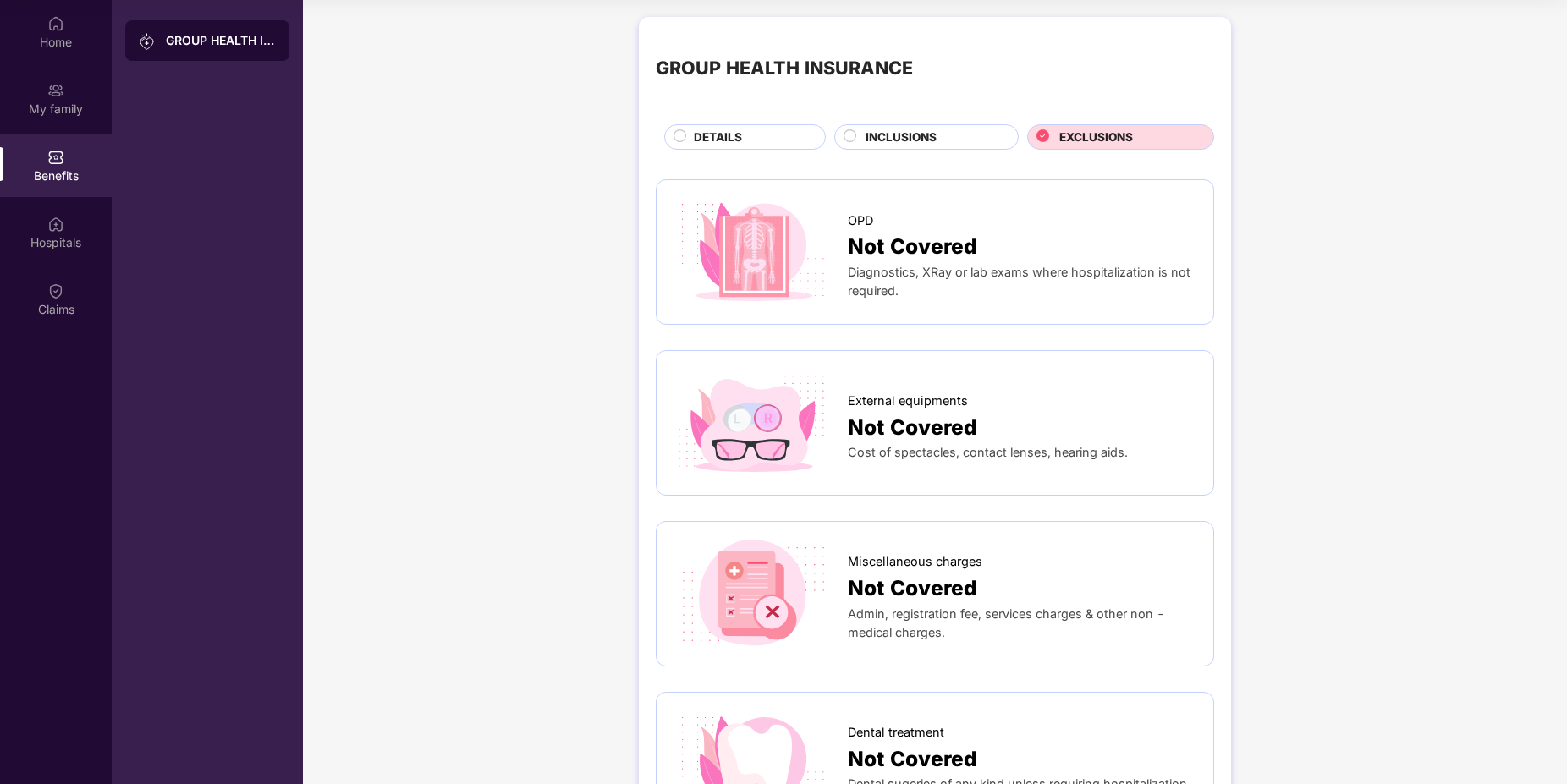
scroll to position [0, 0]
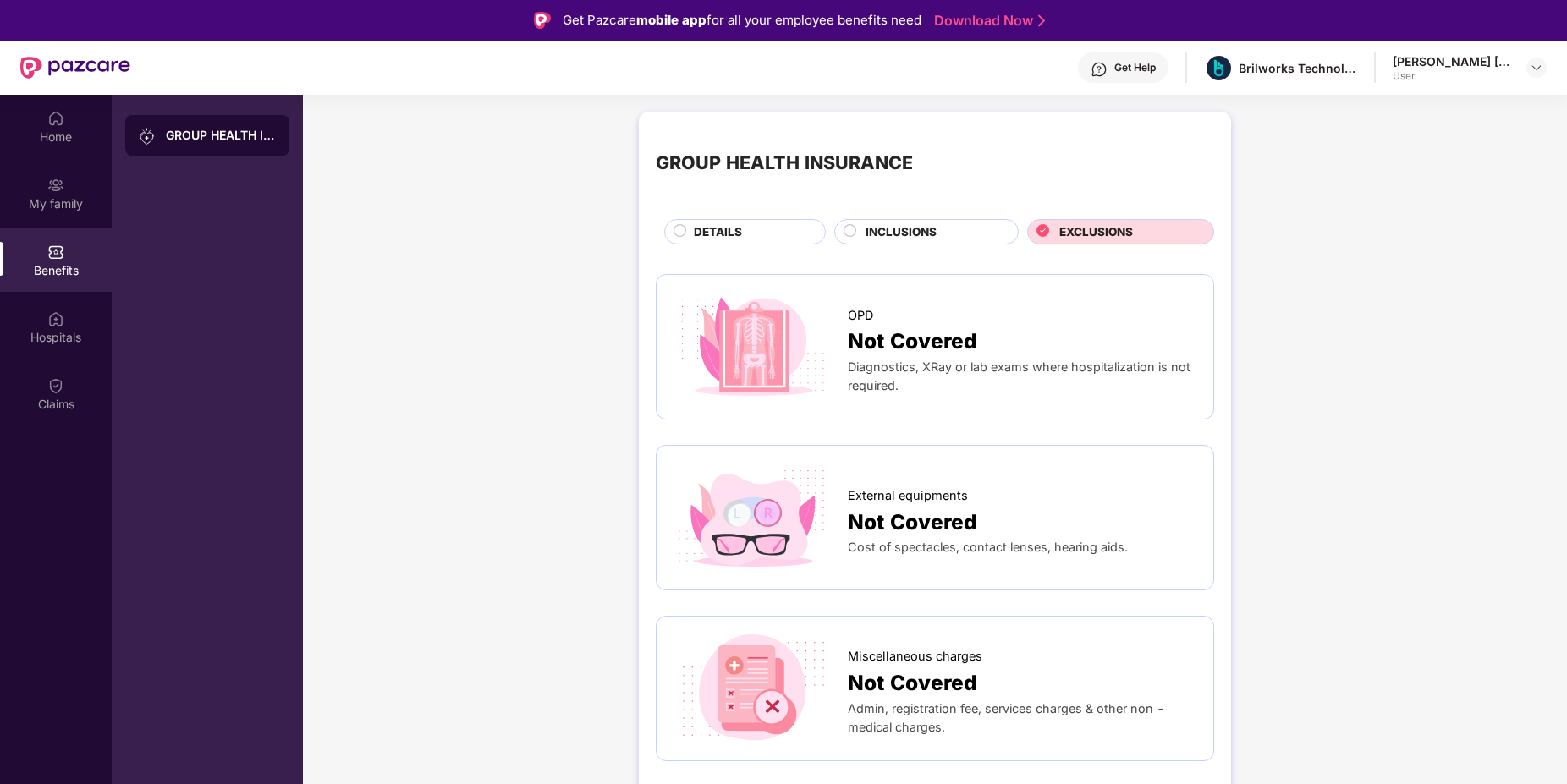
click at [726, 223] on span "DETAILS" at bounding box center [718, 231] width 49 height 18
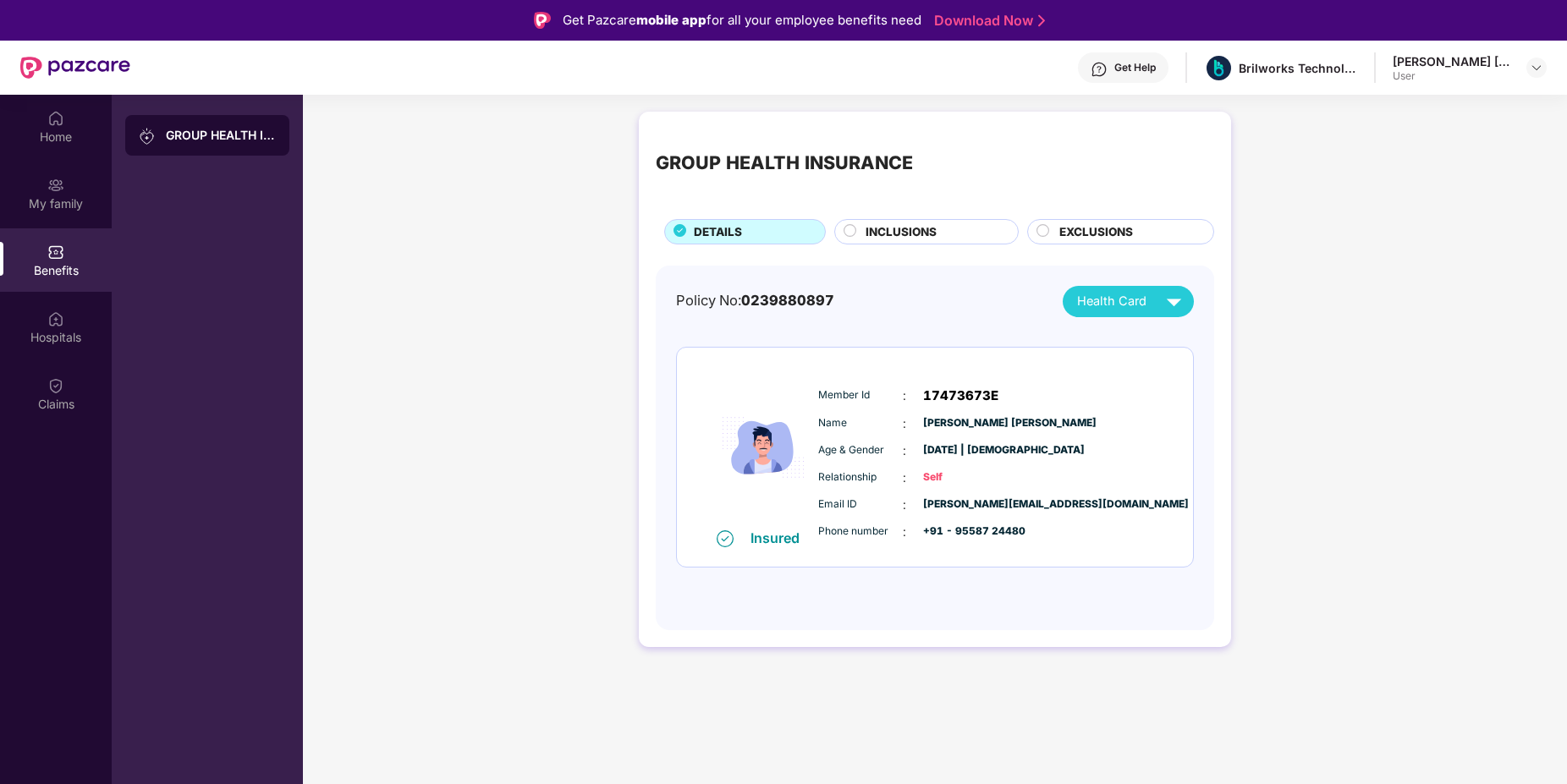
click at [409, 388] on div "GROUP HEALTH INSURANCE DETAILS INCLUSIONS EXCLUSIONS Policy No: 0239880897 Heal…" at bounding box center [935, 387] width 1264 height 569
click at [91, 120] on div "Home" at bounding box center [55, 126] width 112 height 64
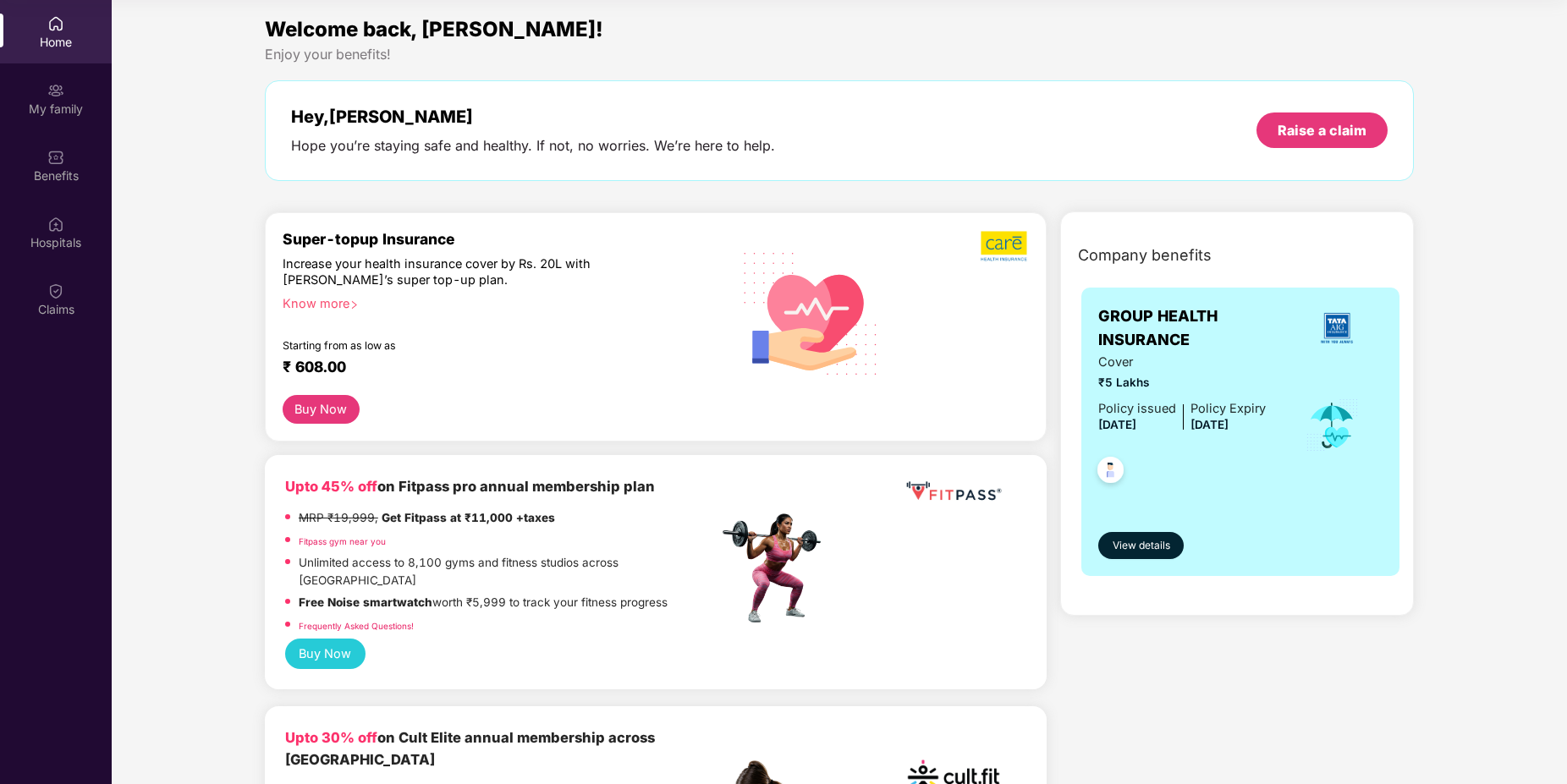
click at [311, 487] on b "Upto 45% off" at bounding box center [331, 487] width 92 height 17
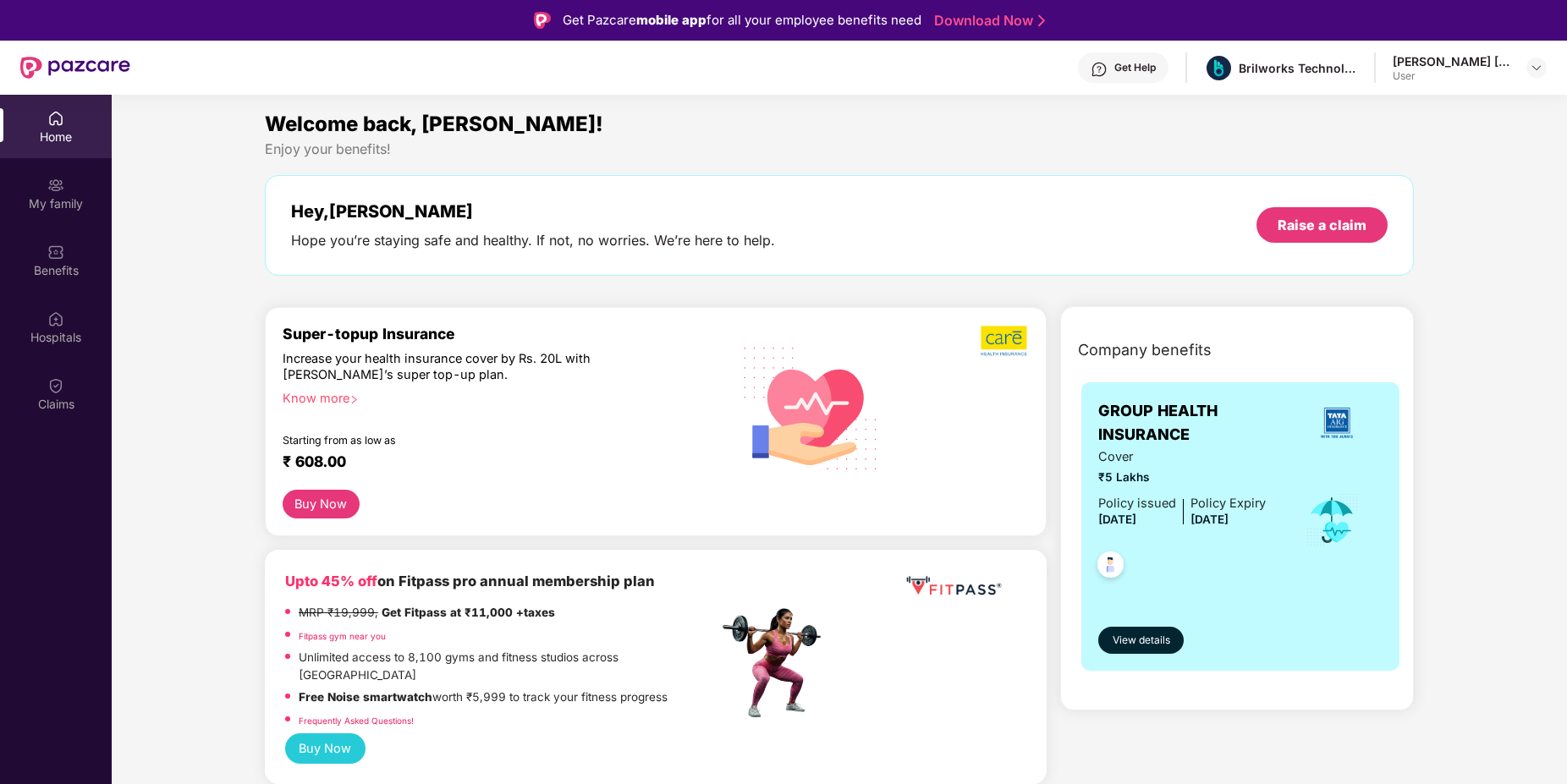
click at [318, 395] on div "Know more" at bounding box center [495, 395] width 426 height 11
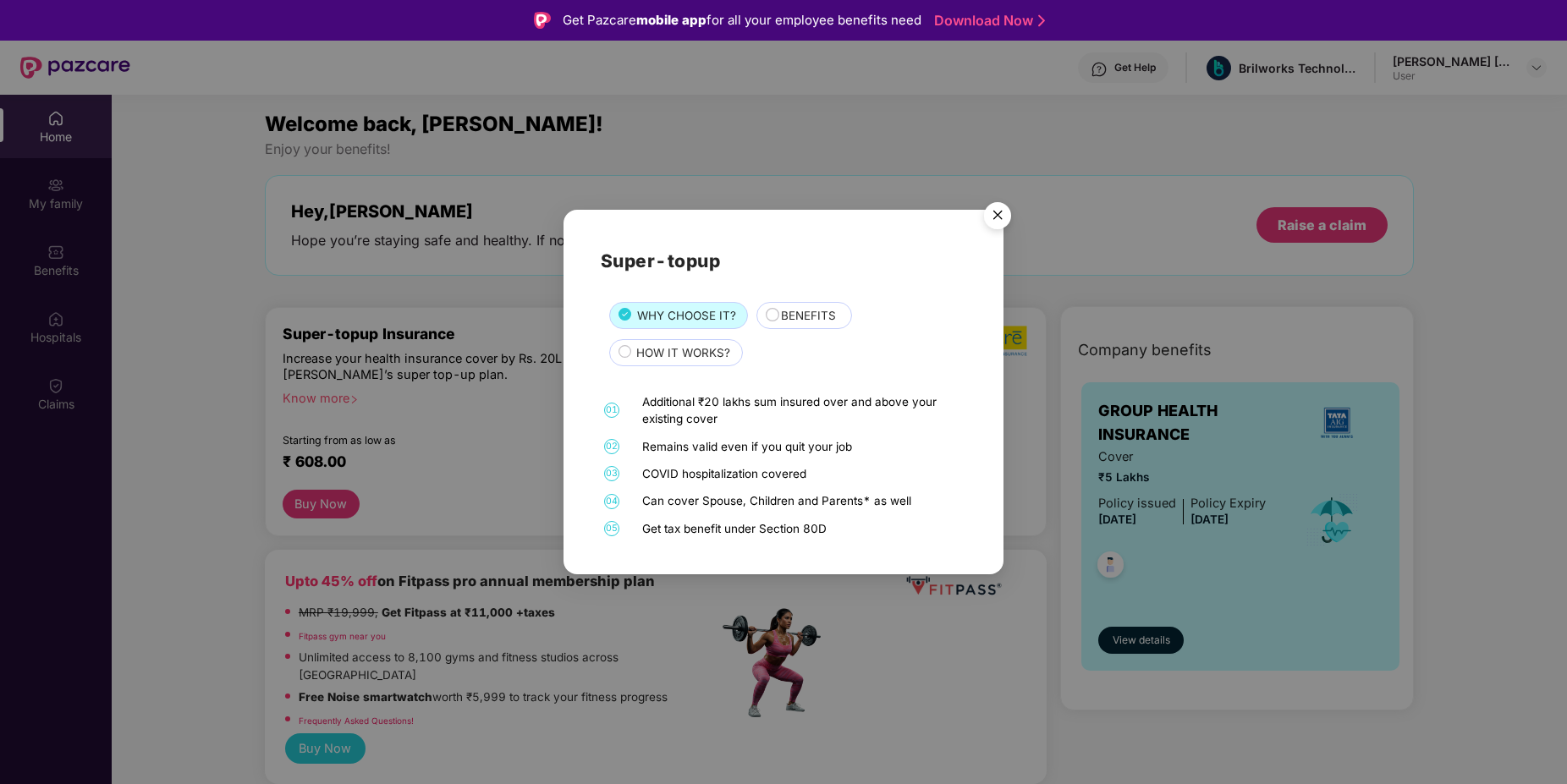
click at [644, 355] on span "HOW IT WORKS?" at bounding box center [683, 352] width 94 height 18
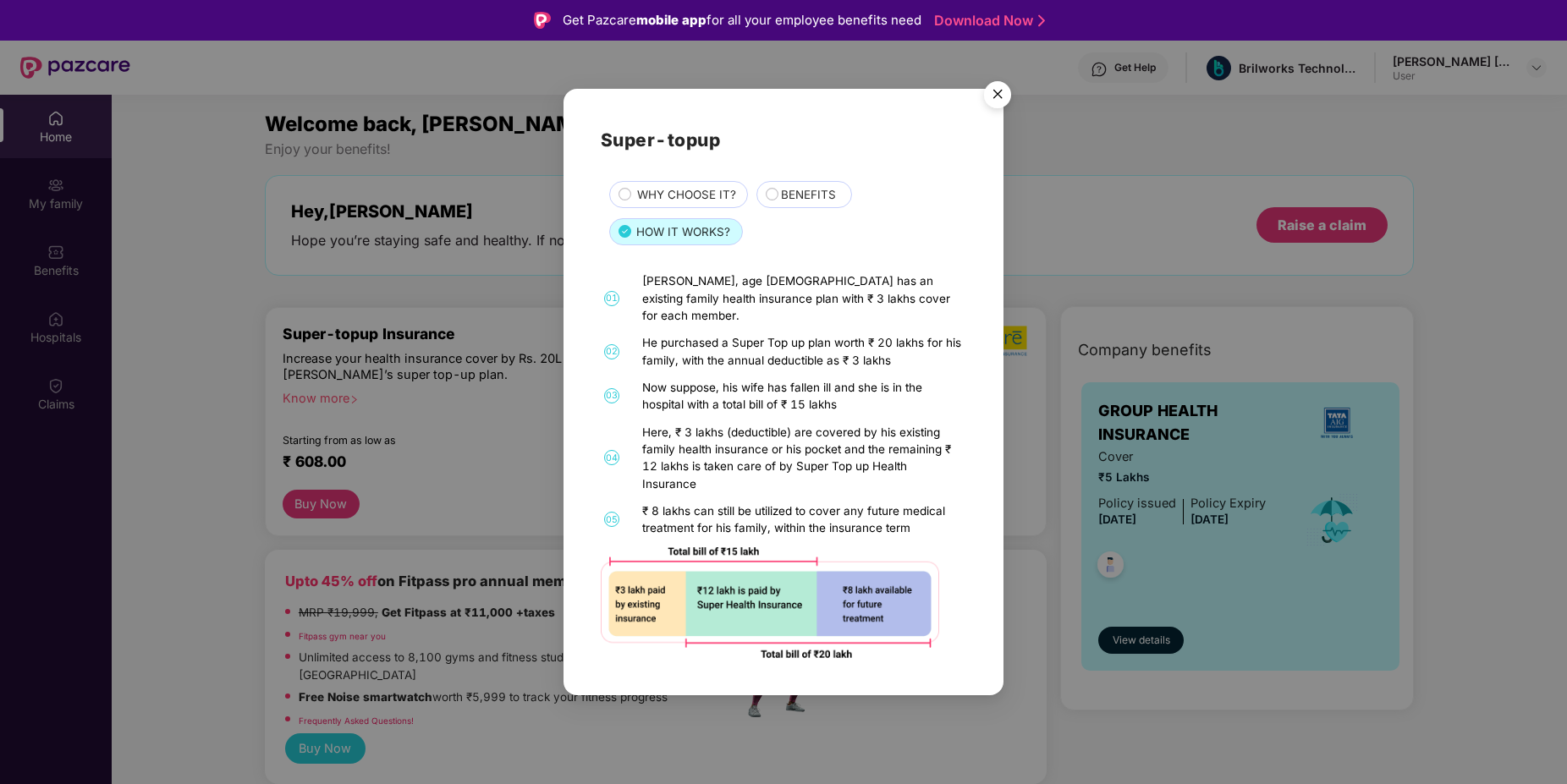
click at [781, 195] on span "BENEFITS" at bounding box center [808, 194] width 55 height 18
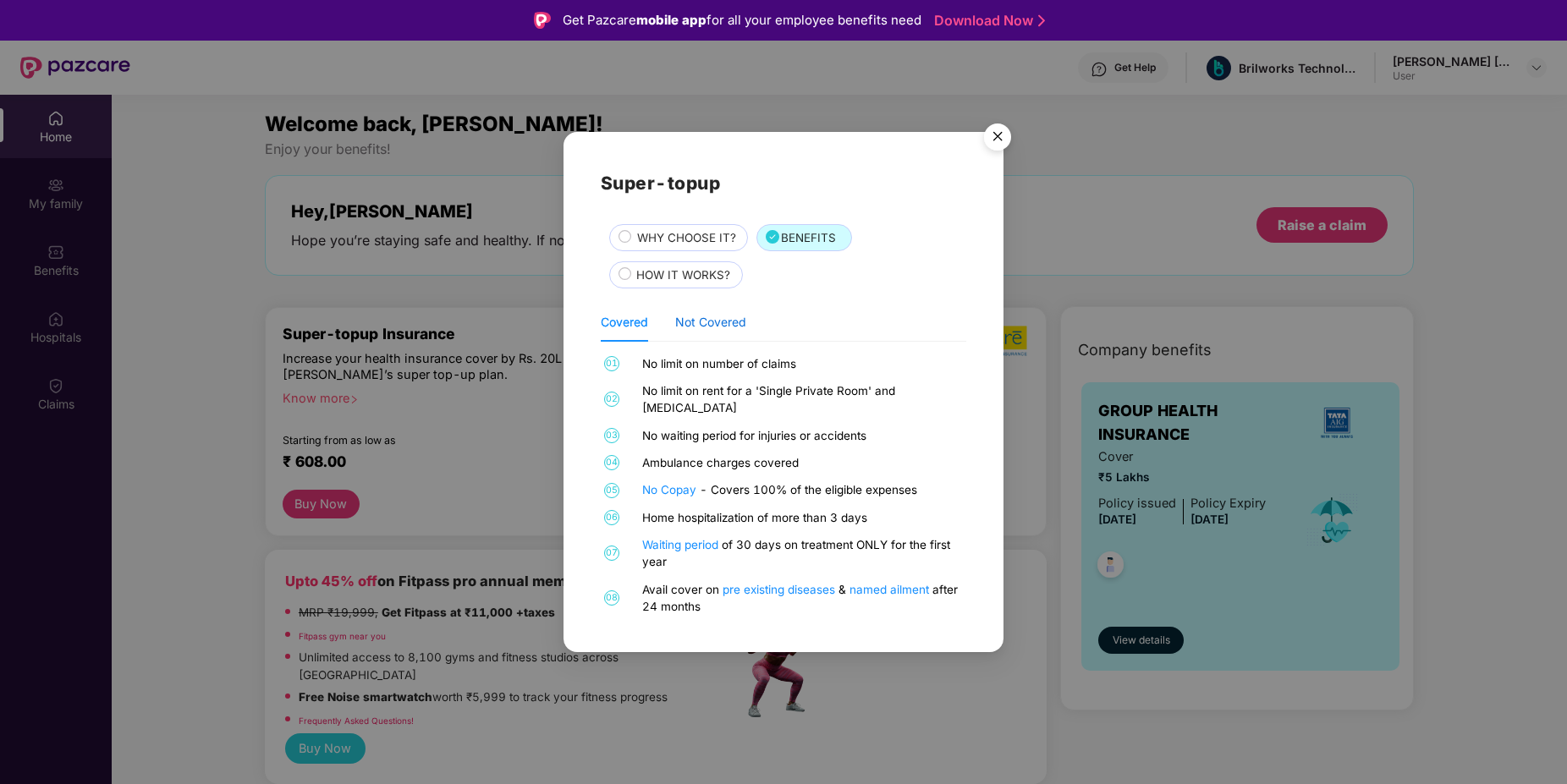
click at [715, 331] on div "Not Covered" at bounding box center [710, 322] width 71 height 19
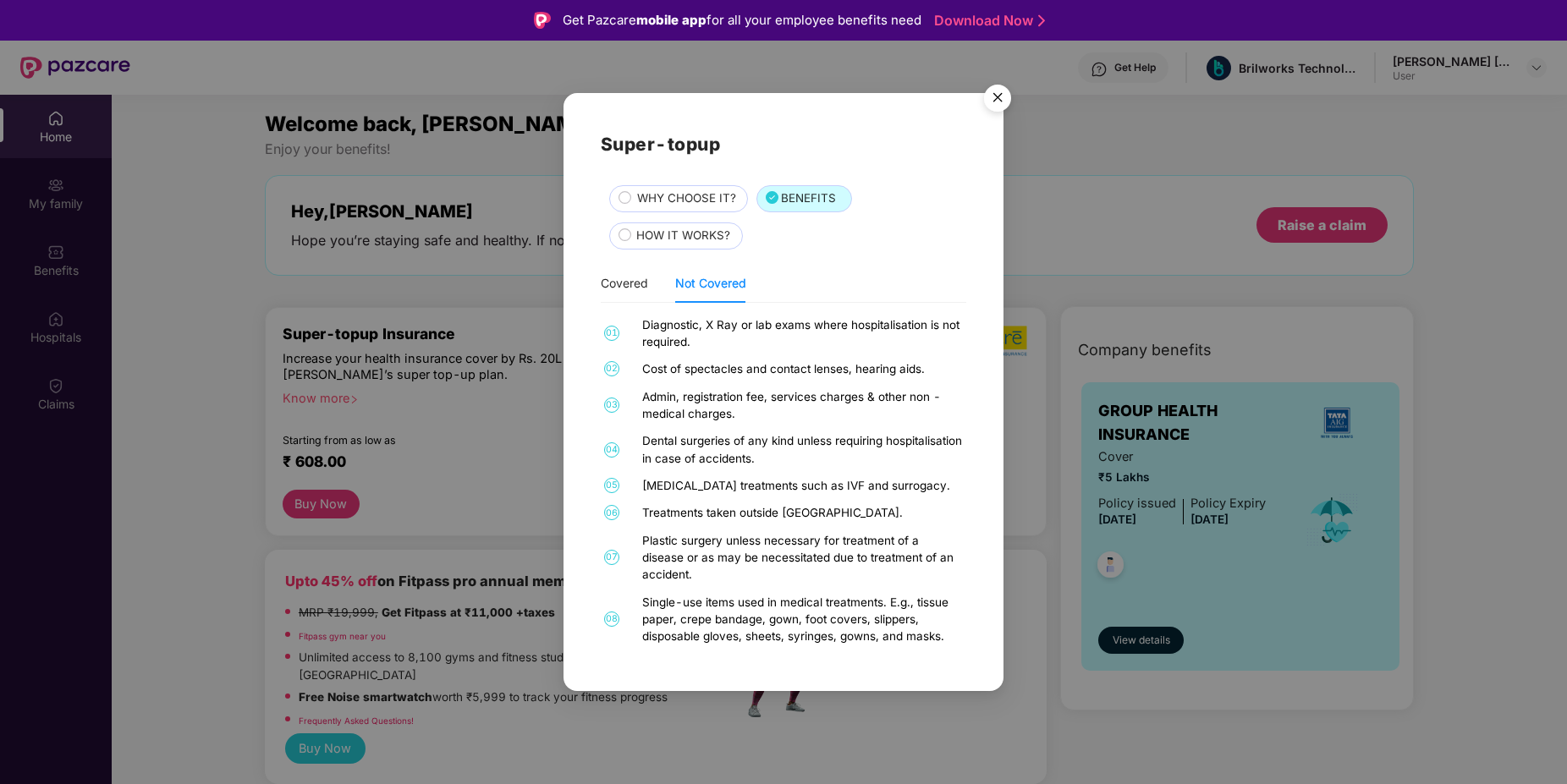
scroll to position [63, 0]
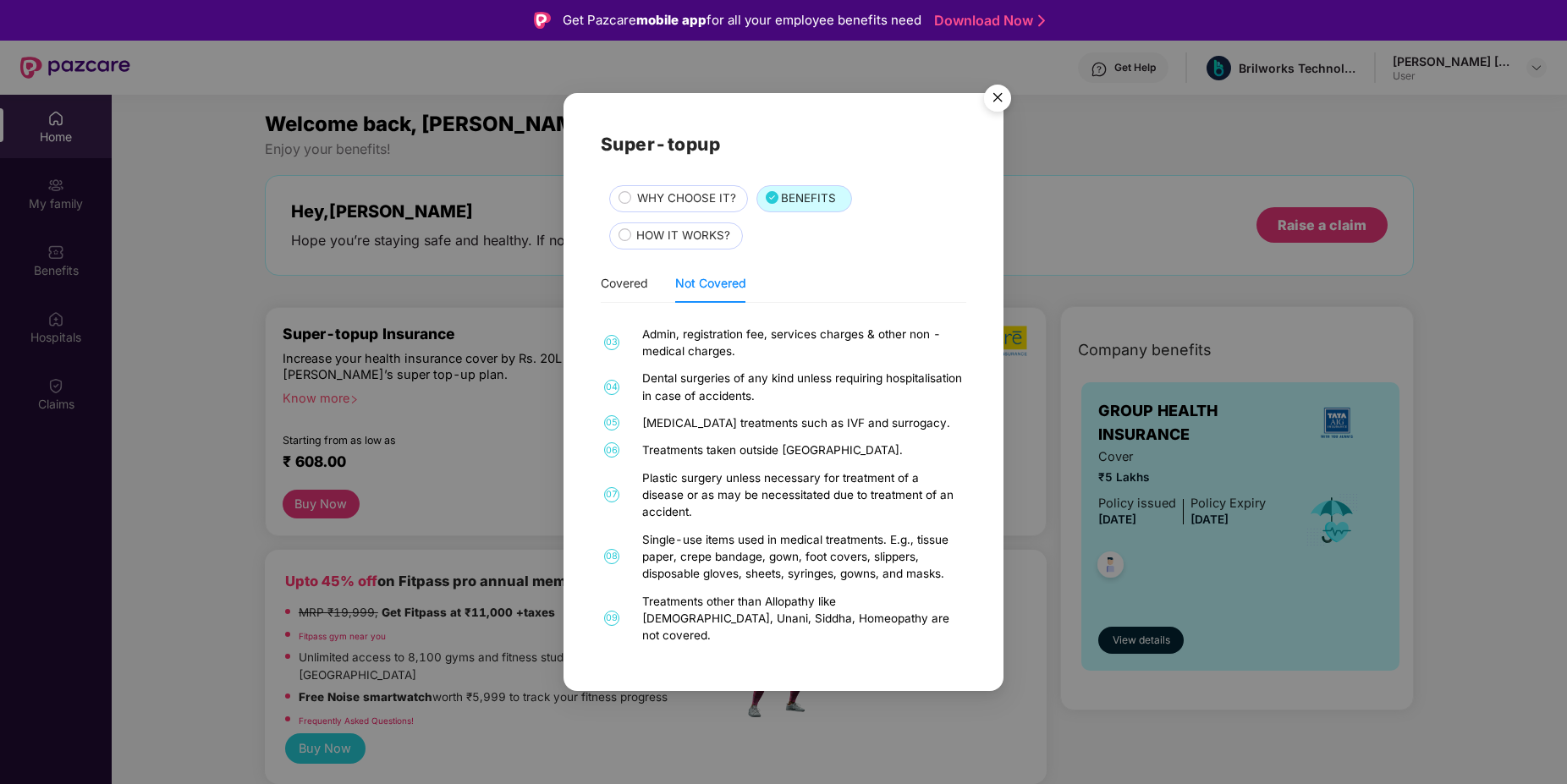
click at [699, 418] on div "Infertility treatments such as IVF and surrogacy." at bounding box center [803, 423] width 320 height 17
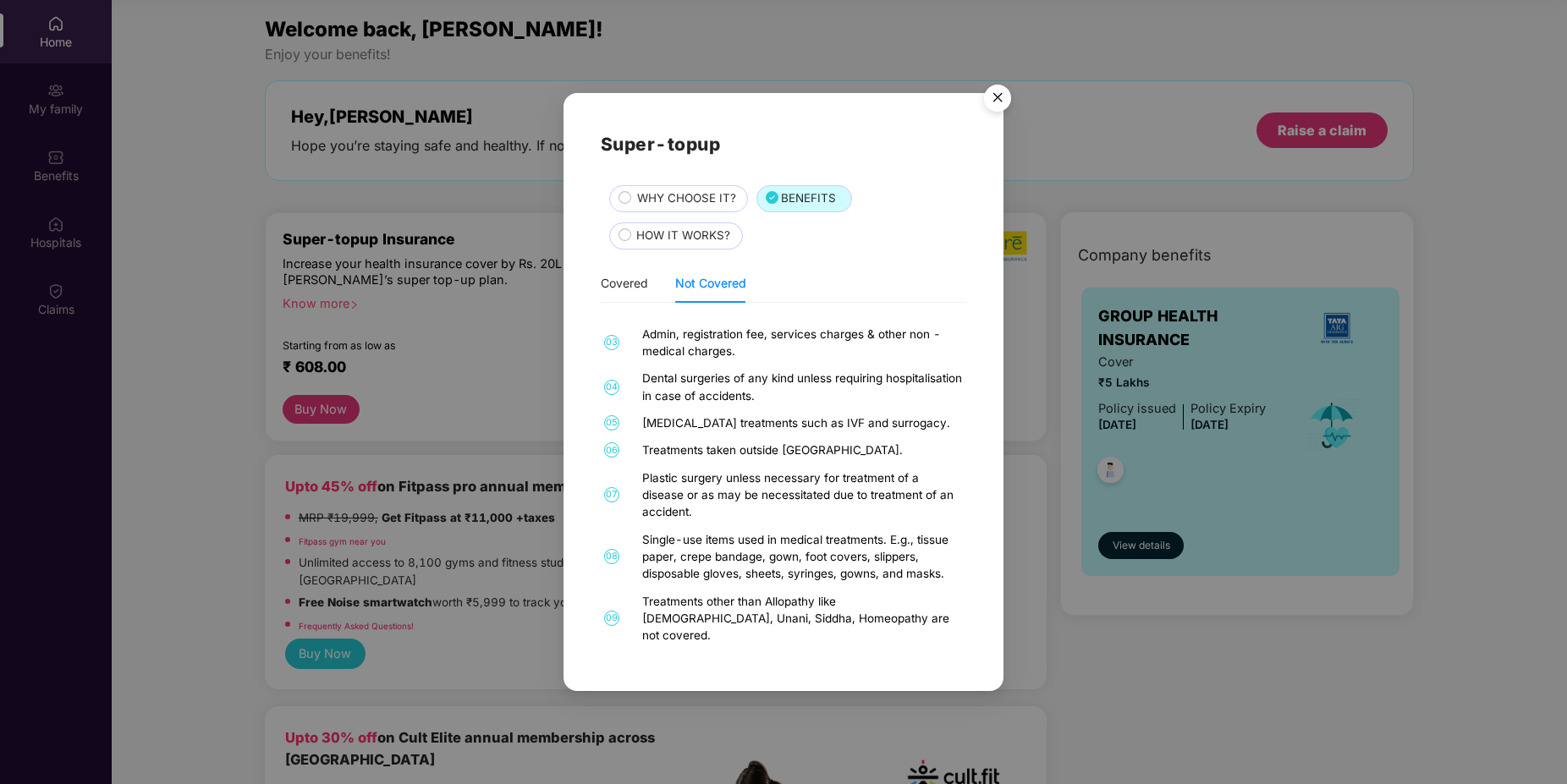
scroll to position [0, 0]
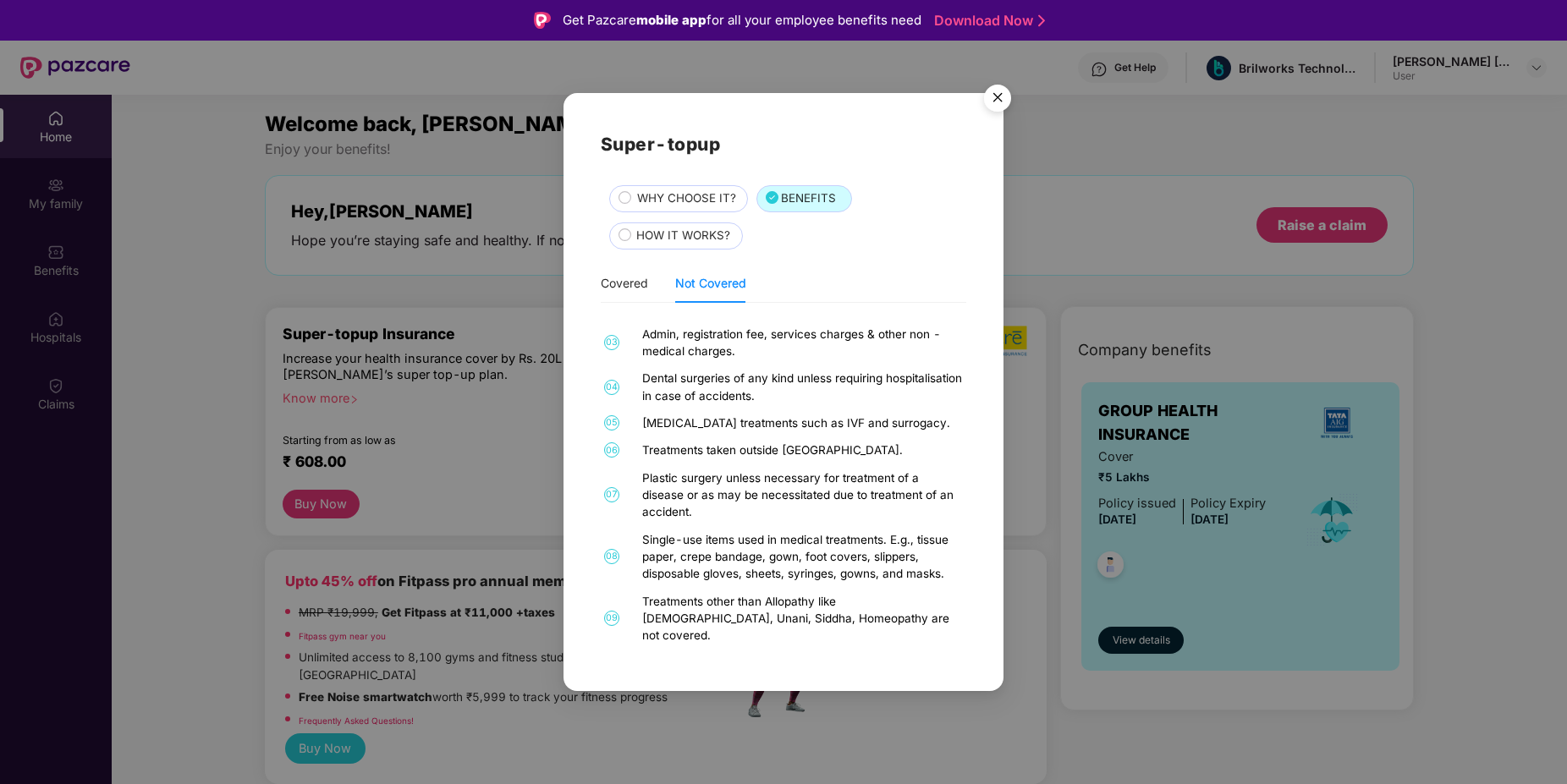
click at [647, 338] on div "Admin, registration fee, services charges & other non - medical charges." at bounding box center [803, 343] width 320 height 34
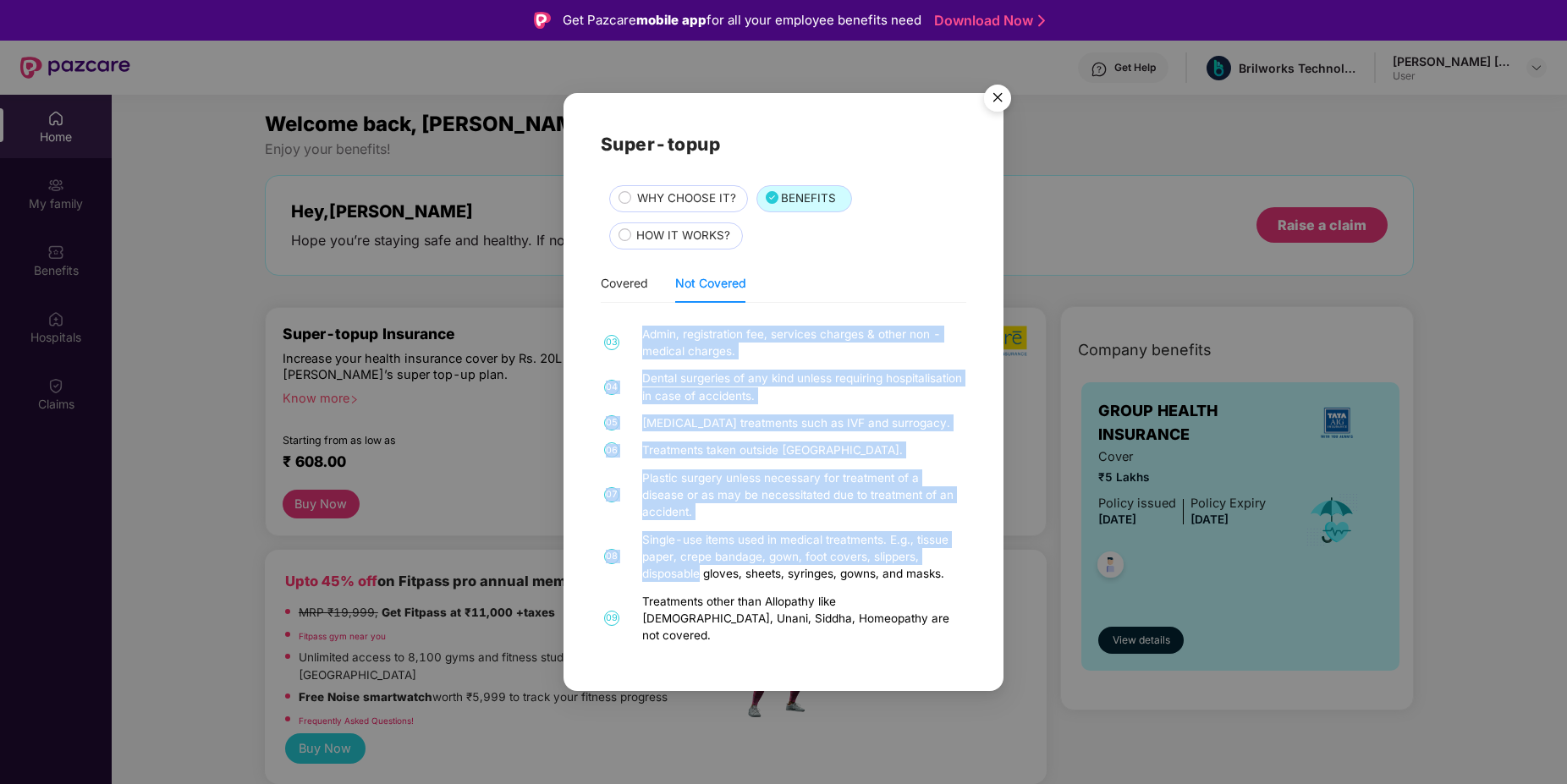
drag, startPoint x: 647, startPoint y: 338, endPoint x: 674, endPoint y: 593, distance: 256.4
click at [674, 593] on div "01 Diagnostic, X Ray or lab exams where hospitalisation is not required. 02 Cos…" at bounding box center [783, 485] width 365 height 338
click at [674, 593] on div "Treatments other than Allopathy like Ayurveda, Unani, Siddha, Homeopathy are no…" at bounding box center [803, 618] width 320 height 51
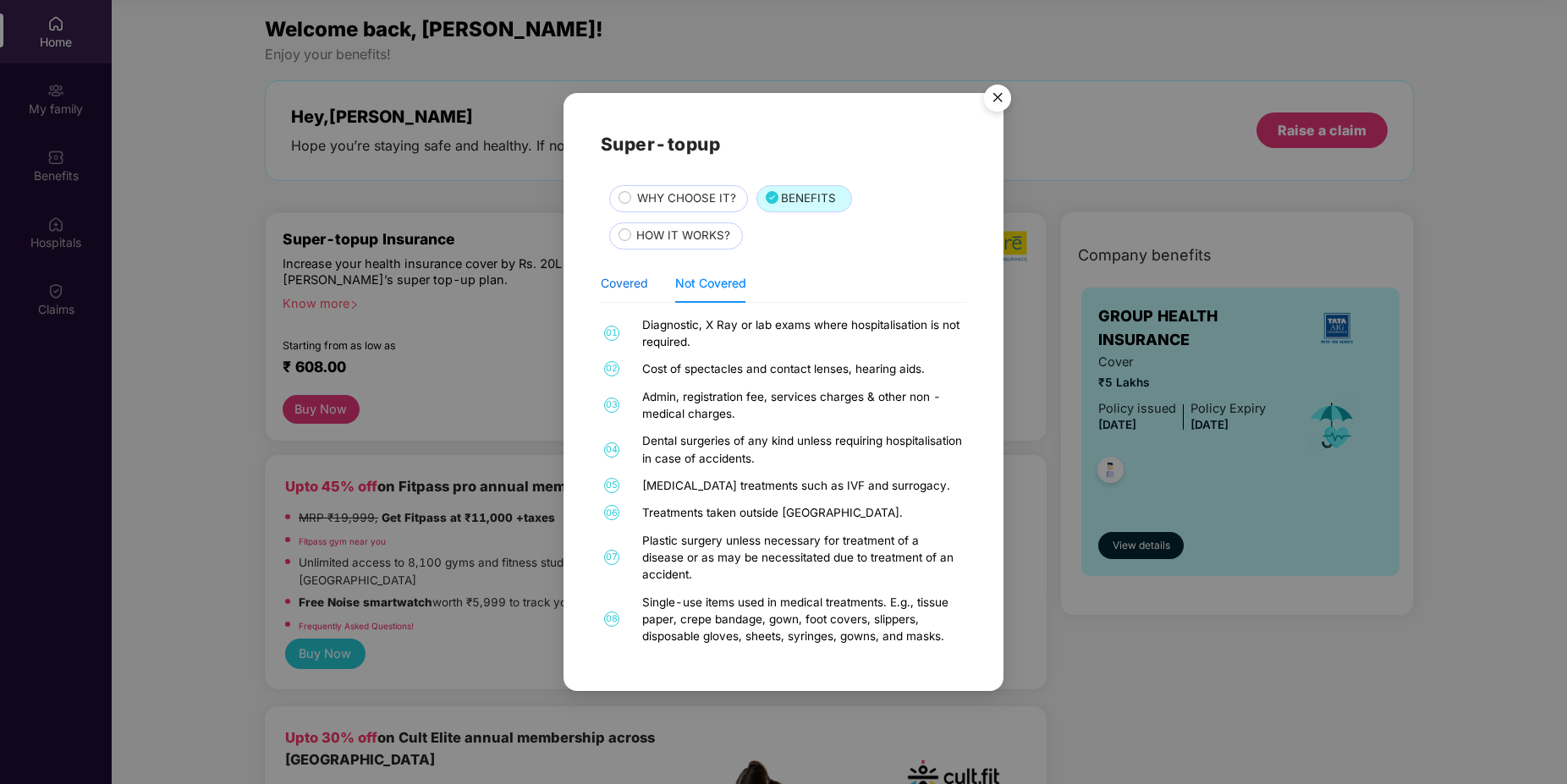
click at [619, 289] on div "Covered" at bounding box center [624, 284] width 48 height 19
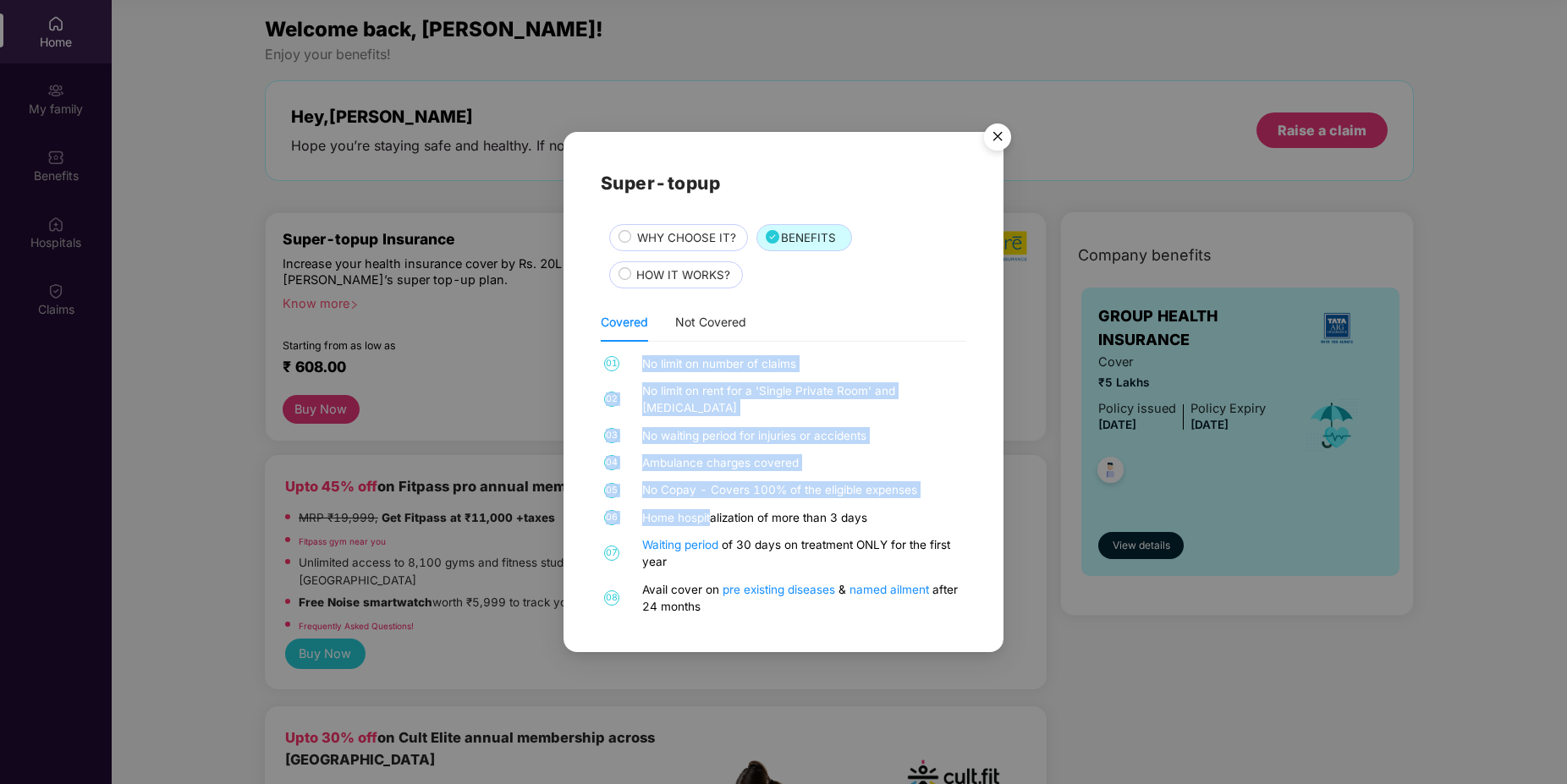
drag, startPoint x: 629, startPoint y: 382, endPoint x: 712, endPoint y: 503, distance: 146.7
click at [712, 503] on div "01 No limit on number of claims 02 No limit on rent for a 'Single Private Room'…" at bounding box center [783, 485] width 365 height 260
click at [712, 509] on div "Home hospitalization of more than 3 days" at bounding box center [803, 517] width 320 height 17
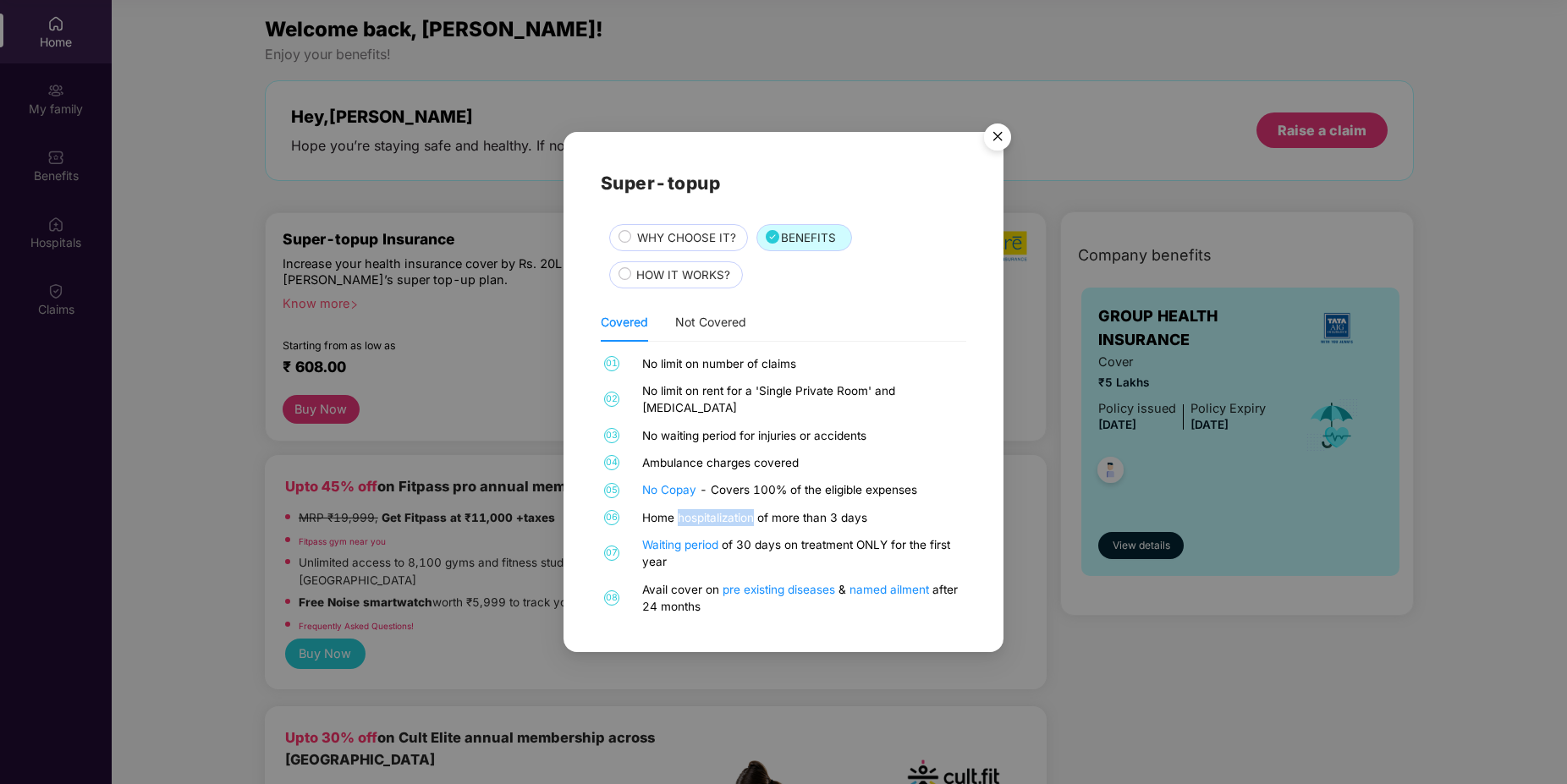
click at [712, 509] on div "Home hospitalization of more than 3 days" at bounding box center [803, 517] width 320 height 17
click at [713, 481] on div "No Copay - Covers 100% of the eligible expenses" at bounding box center [803, 490] width 320 height 17
drag, startPoint x: 713, startPoint y: 478, endPoint x: 680, endPoint y: 476, distance: 33.1
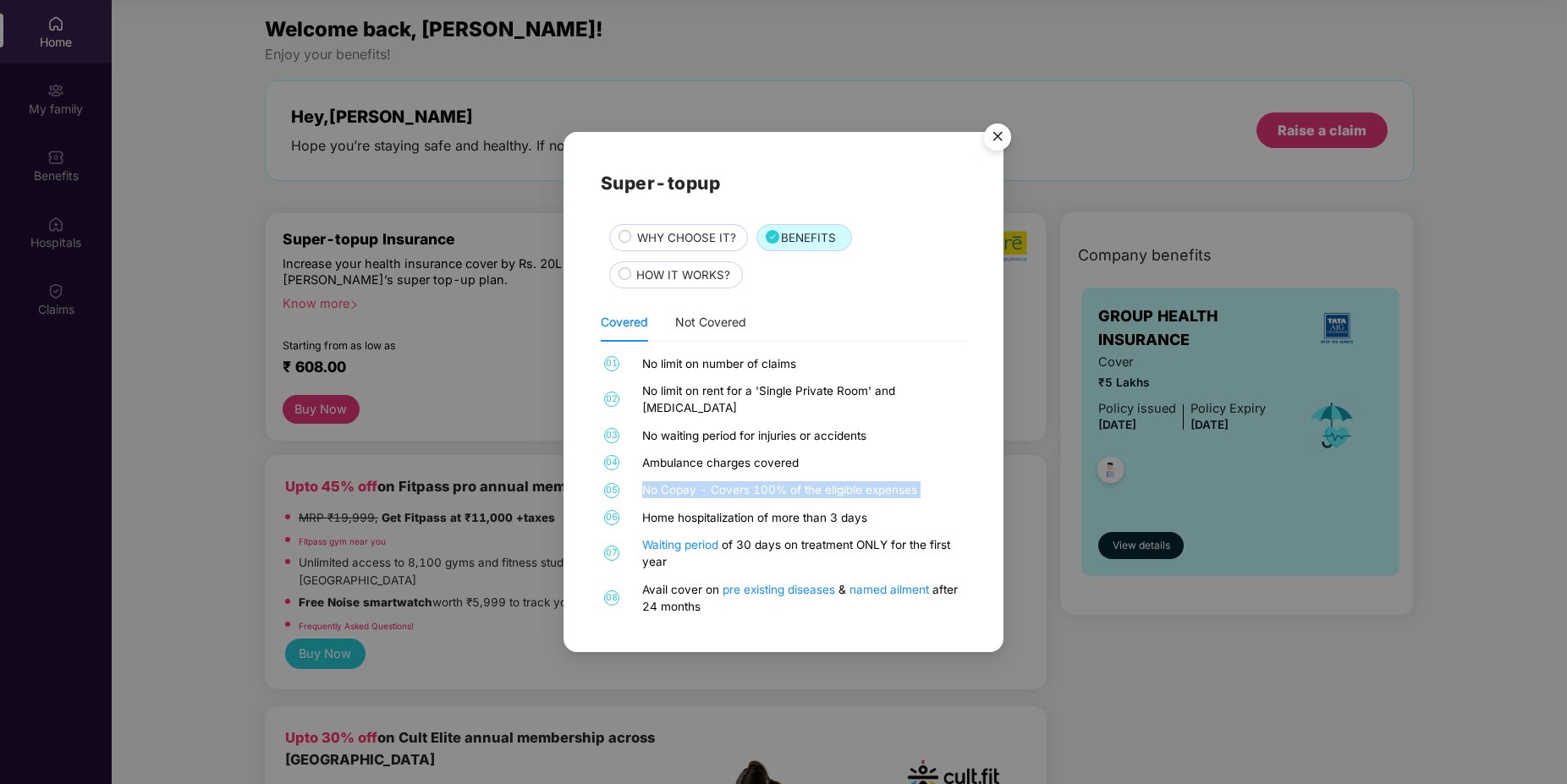
click at [713, 481] on div "No Copay - Covers 100% of the eligible expenses" at bounding box center [803, 490] width 320 height 17
click at [682, 513] on div "Home hospitalization of more than 3 days" at bounding box center [803, 517] width 320 height 17
click at [729, 601] on div "Avail cover on pre existing diseases & named ailment after 24 months" at bounding box center [803, 598] width 320 height 34
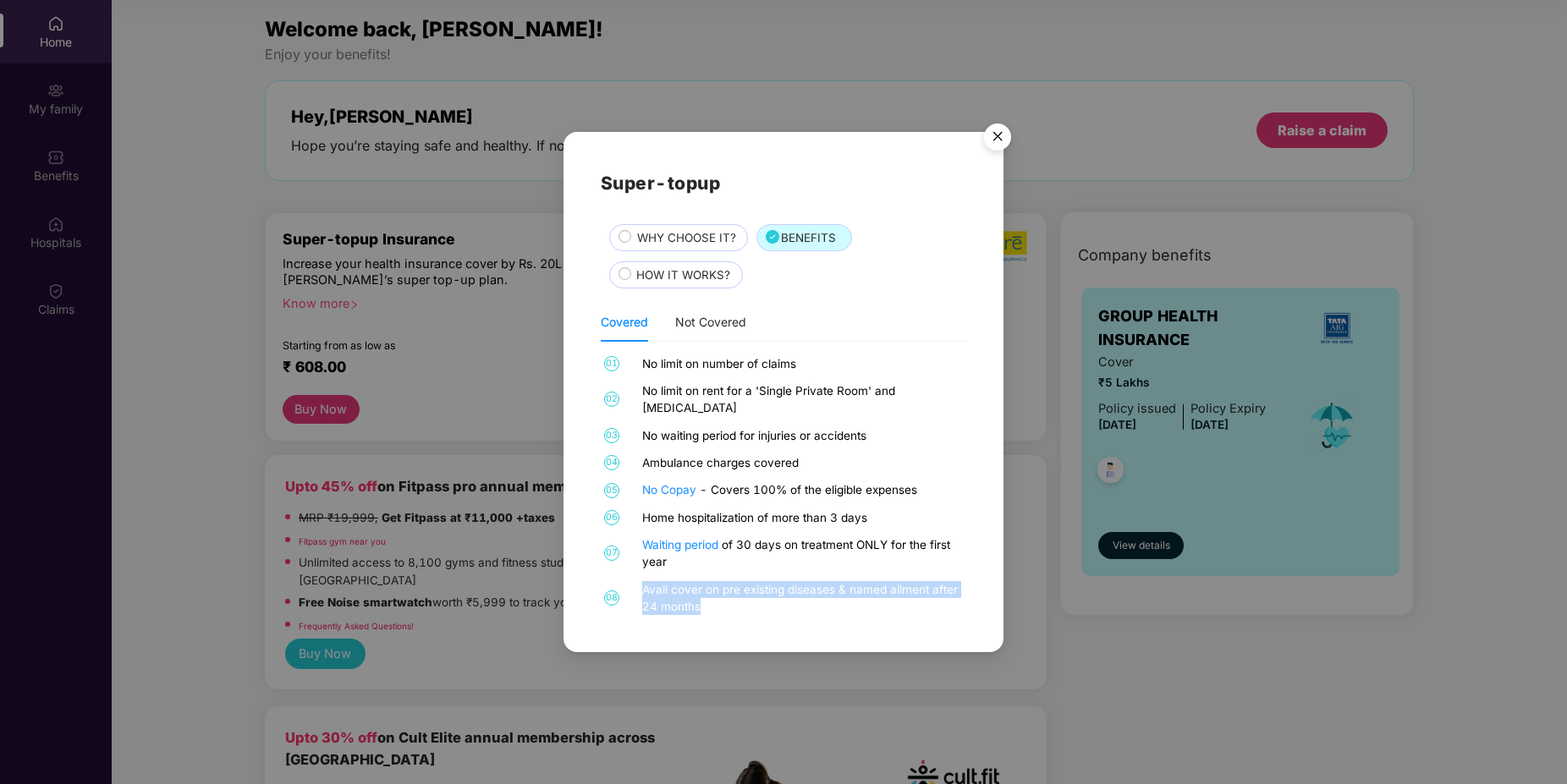
click at [729, 601] on div "Avail cover on pre existing diseases & named ailment after 24 months" at bounding box center [803, 598] width 320 height 34
click at [1001, 151] on img "Close" at bounding box center [998, 140] width 48 height 48
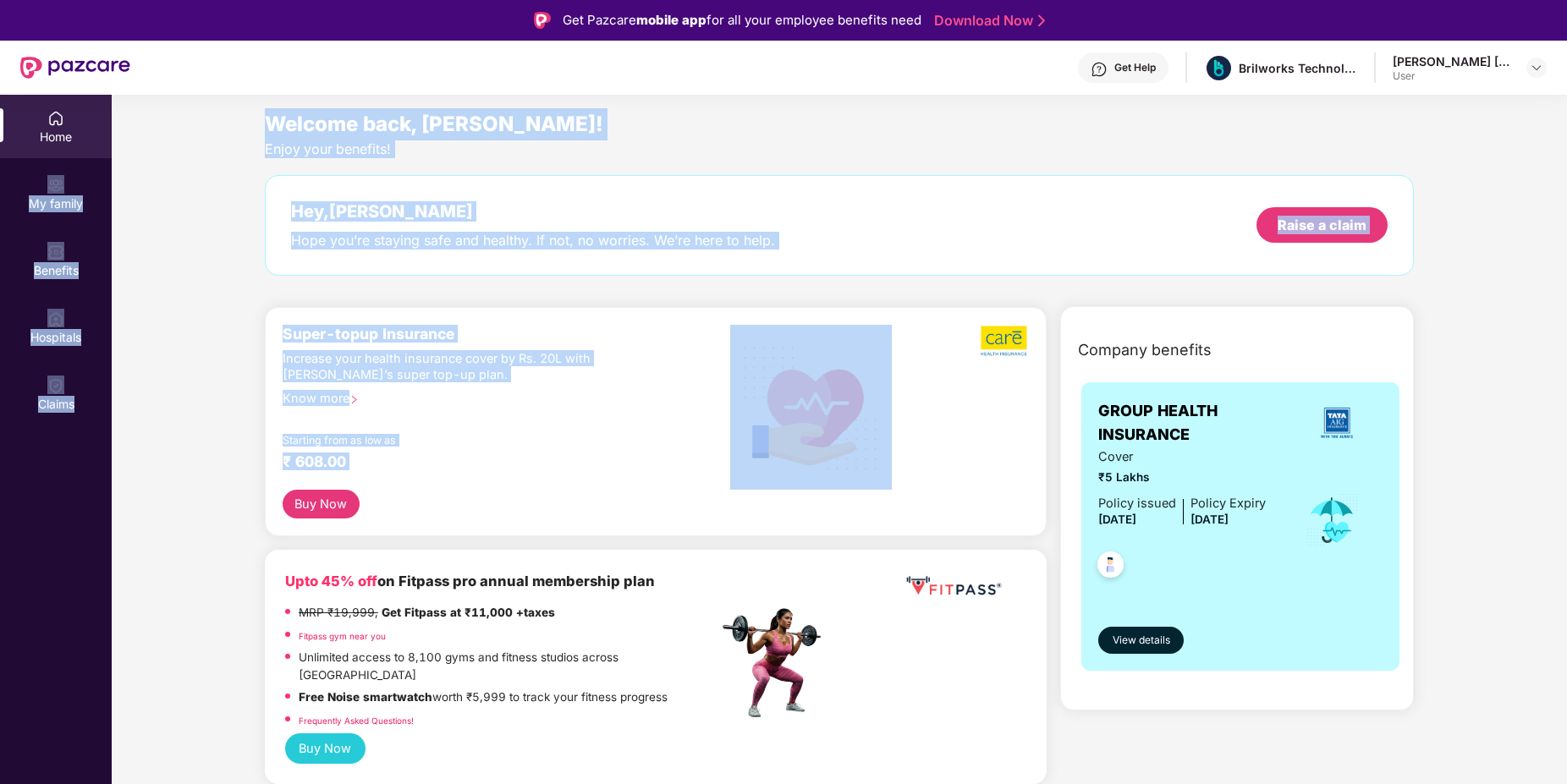
drag, startPoint x: 94, startPoint y: 152, endPoint x: 783, endPoint y: 364, distance: 720.9
click at [783, 364] on div "Home My family Benefits Hospitals Claims Welcome back, Dhavalkumar Rameshbhai! …" at bounding box center [784, 486] width 1567 height 784
click at [1292, 99] on section "Welcome back, Dhavalkumar Rameshbhai! Enjoy your benefits! Hey, Dhavalkumar Ram…" at bounding box center [839, 486] width 1455 height 784
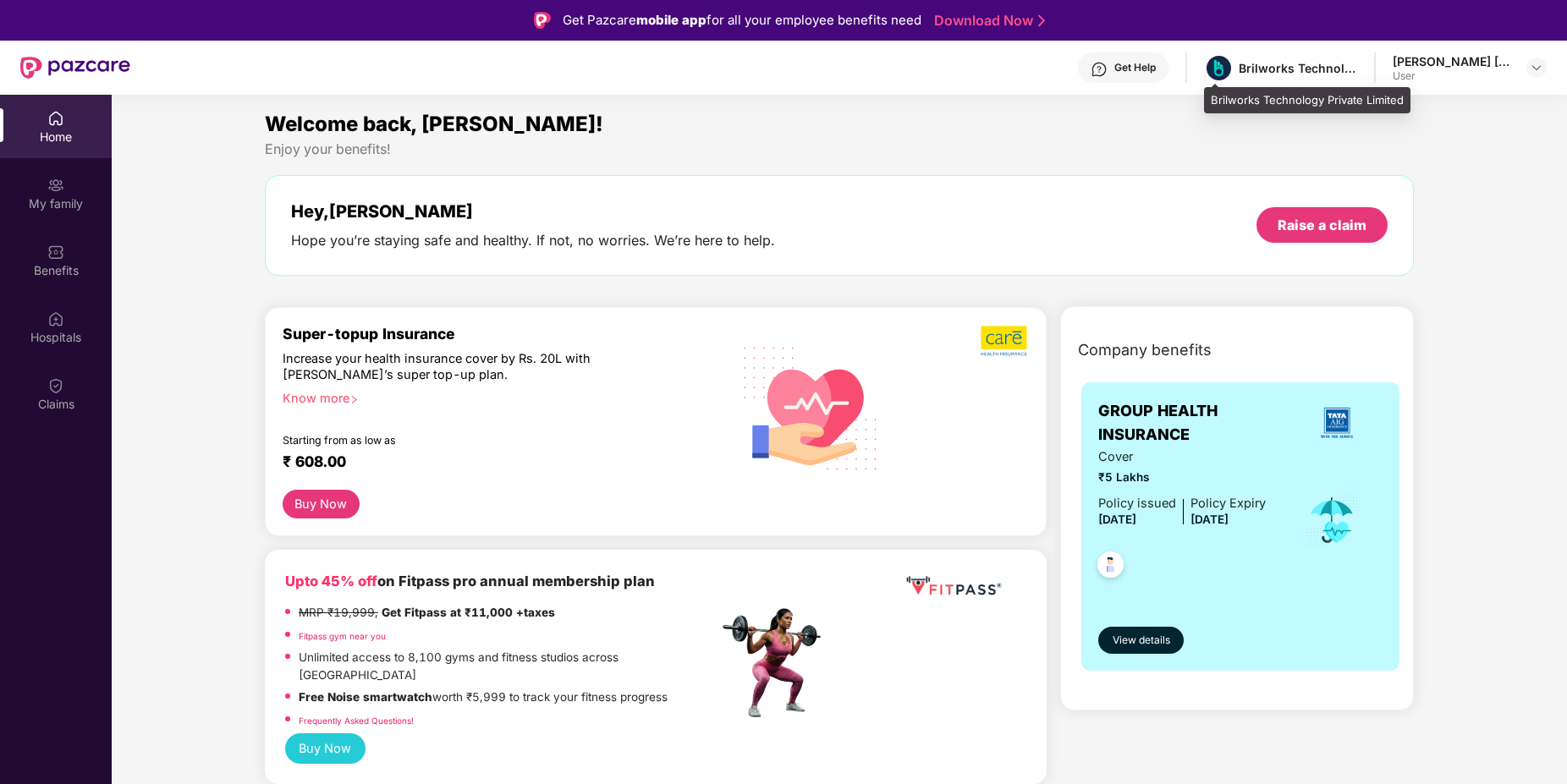
click at [1322, 75] on div "Brilworks Technology Private Limited" at bounding box center [1298, 68] width 118 height 16
click at [1394, 71] on div "User" at bounding box center [1452, 76] width 118 height 13
click at [1456, 69] on div "Dhavalkumar Rameshbhai Makwana" at bounding box center [1452, 61] width 118 height 16
click at [1538, 66] on img at bounding box center [1536, 68] width 13 height 13
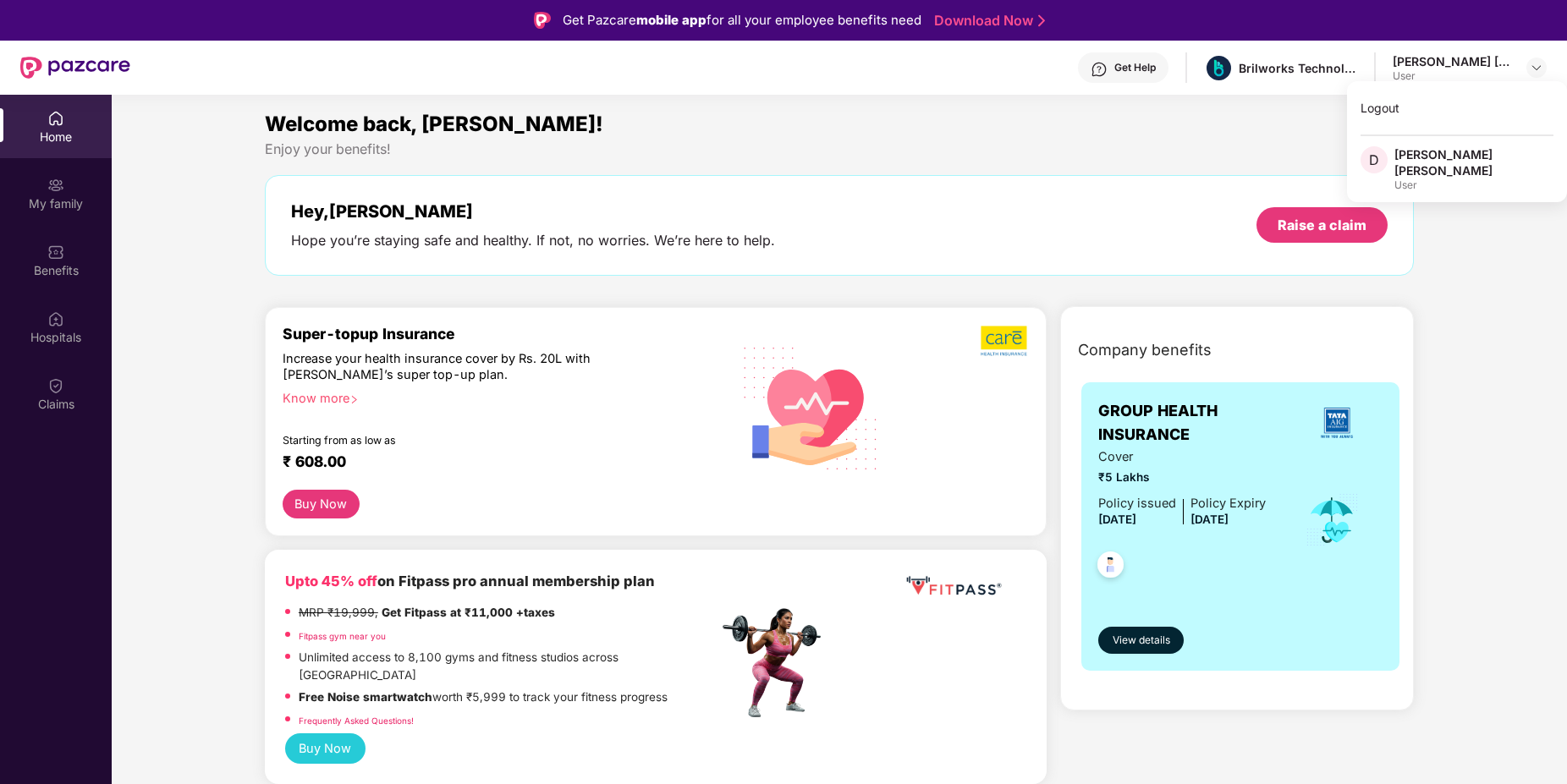
click at [1433, 158] on div "Dhavalkumar Rameshbhai Makwana" at bounding box center [1474, 163] width 159 height 32
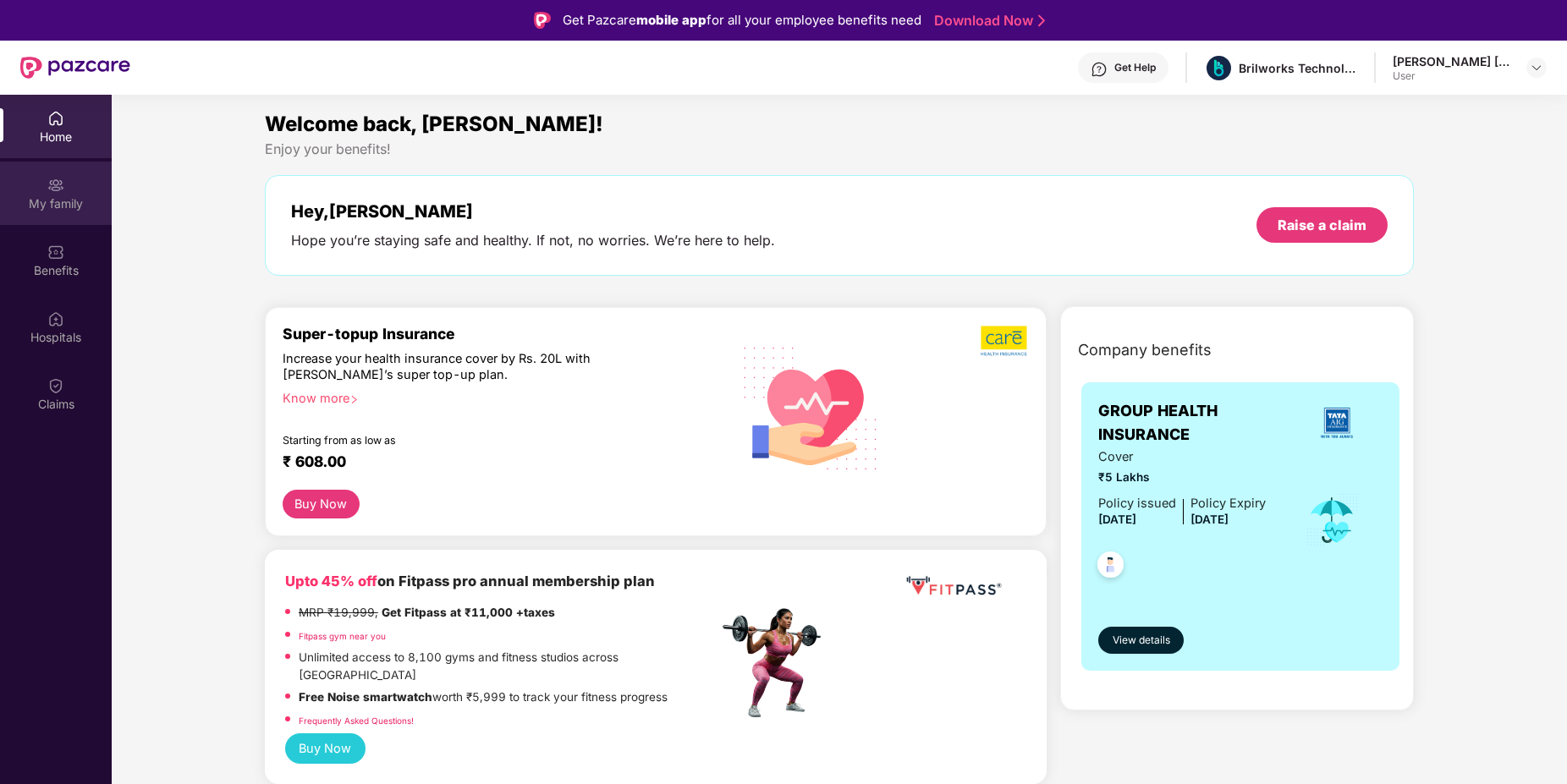
click at [86, 203] on div "My family" at bounding box center [55, 204] width 112 height 17
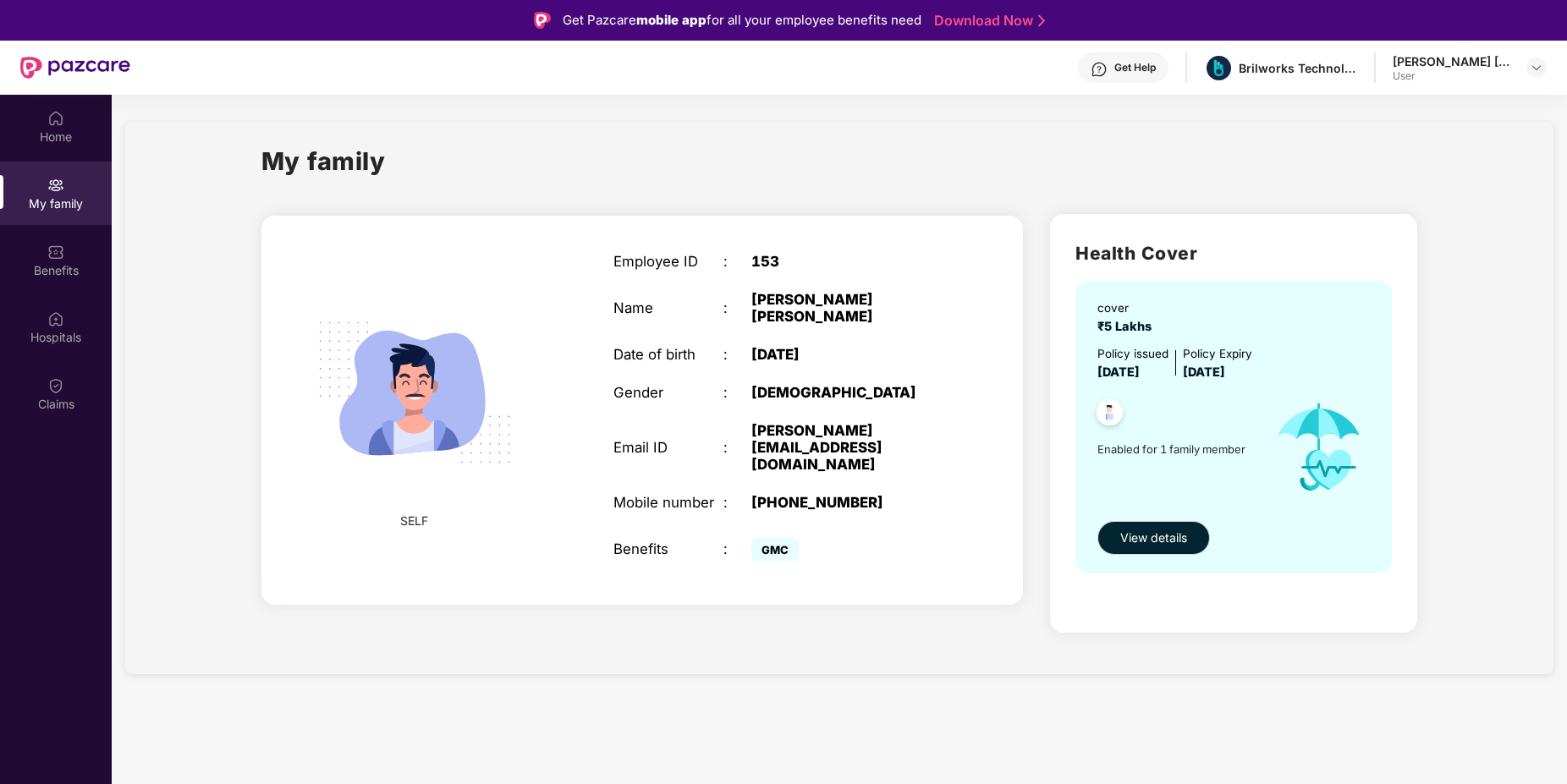
click at [986, 26] on link "Download Now" at bounding box center [987, 20] width 106 height 18
